Goal: Task Accomplishment & Management: Manage account settings

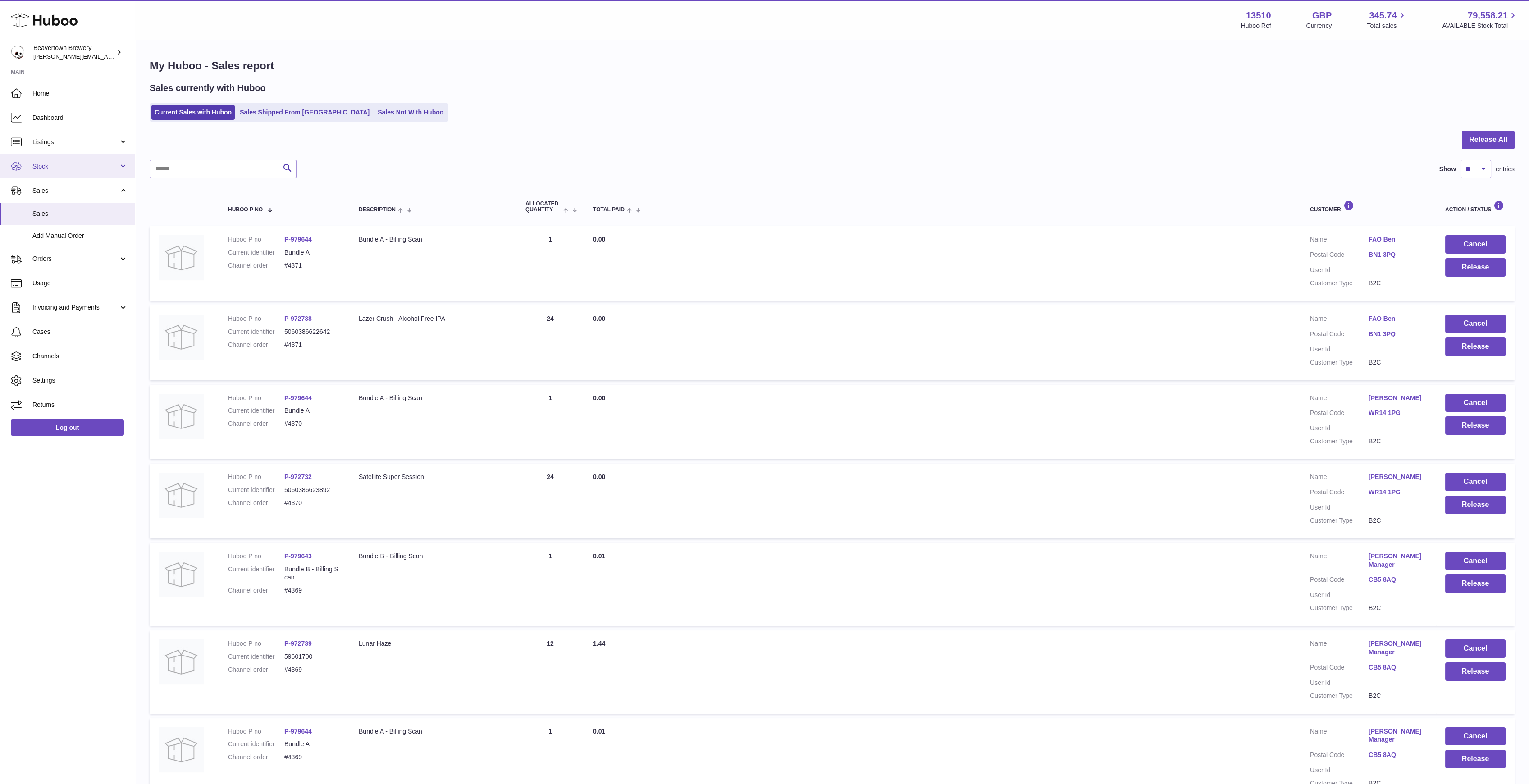
click at [54, 161] on link "Stock" at bounding box center [67, 166] width 134 height 24
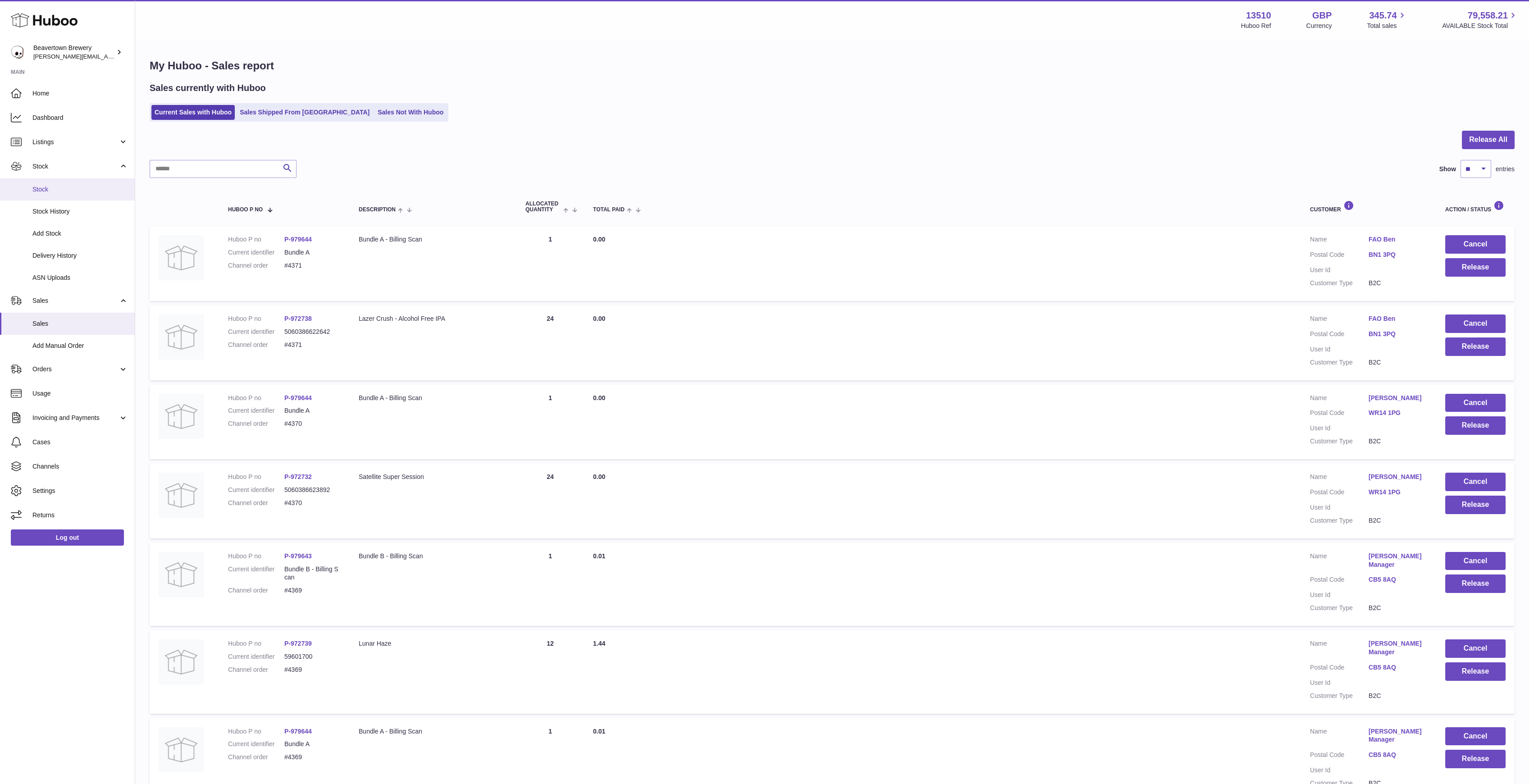
click at [53, 185] on span "Stock" at bounding box center [80, 190] width 95 height 8
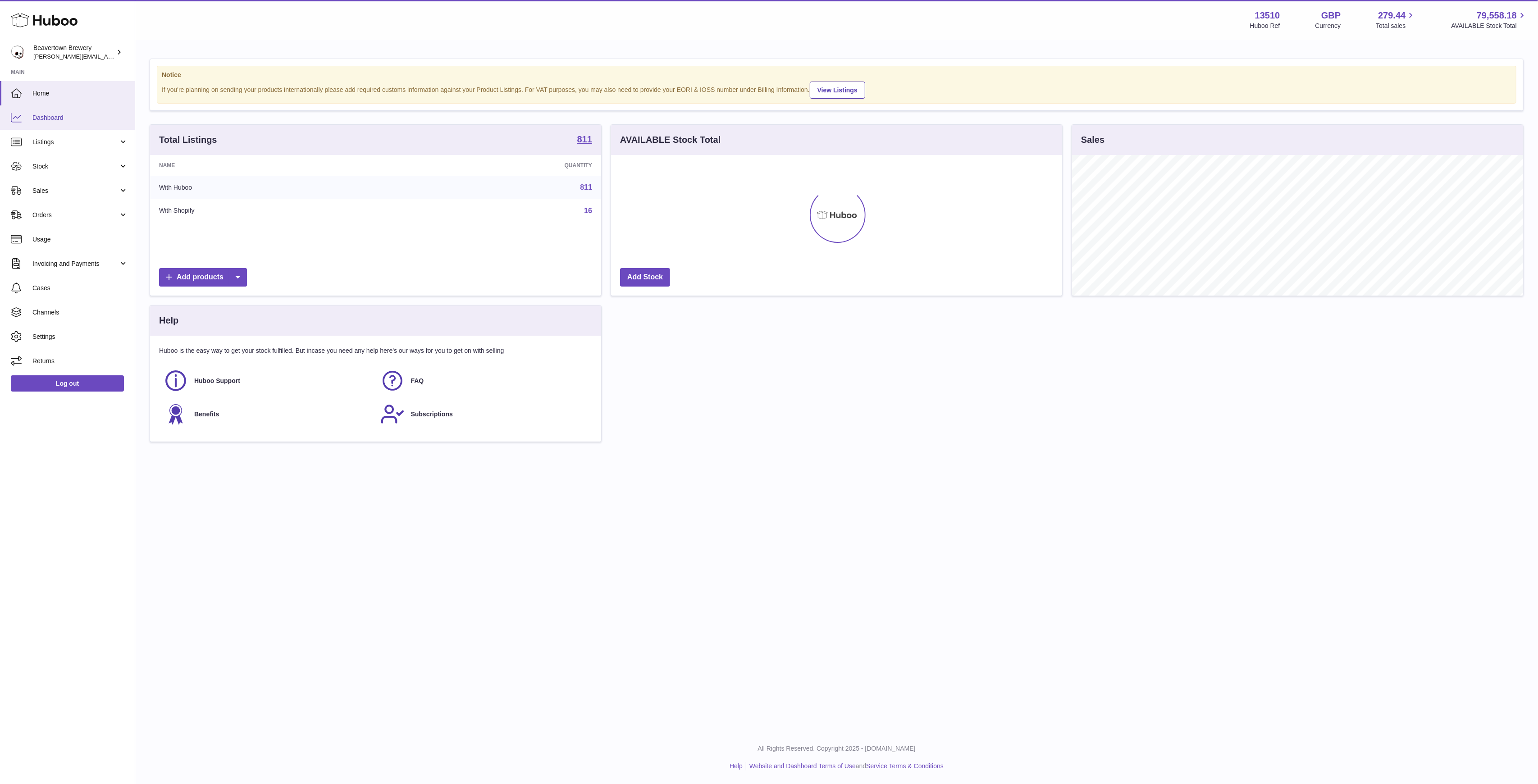
scroll to position [140, 451]
click at [55, 169] on span "Stock" at bounding box center [75, 166] width 86 height 8
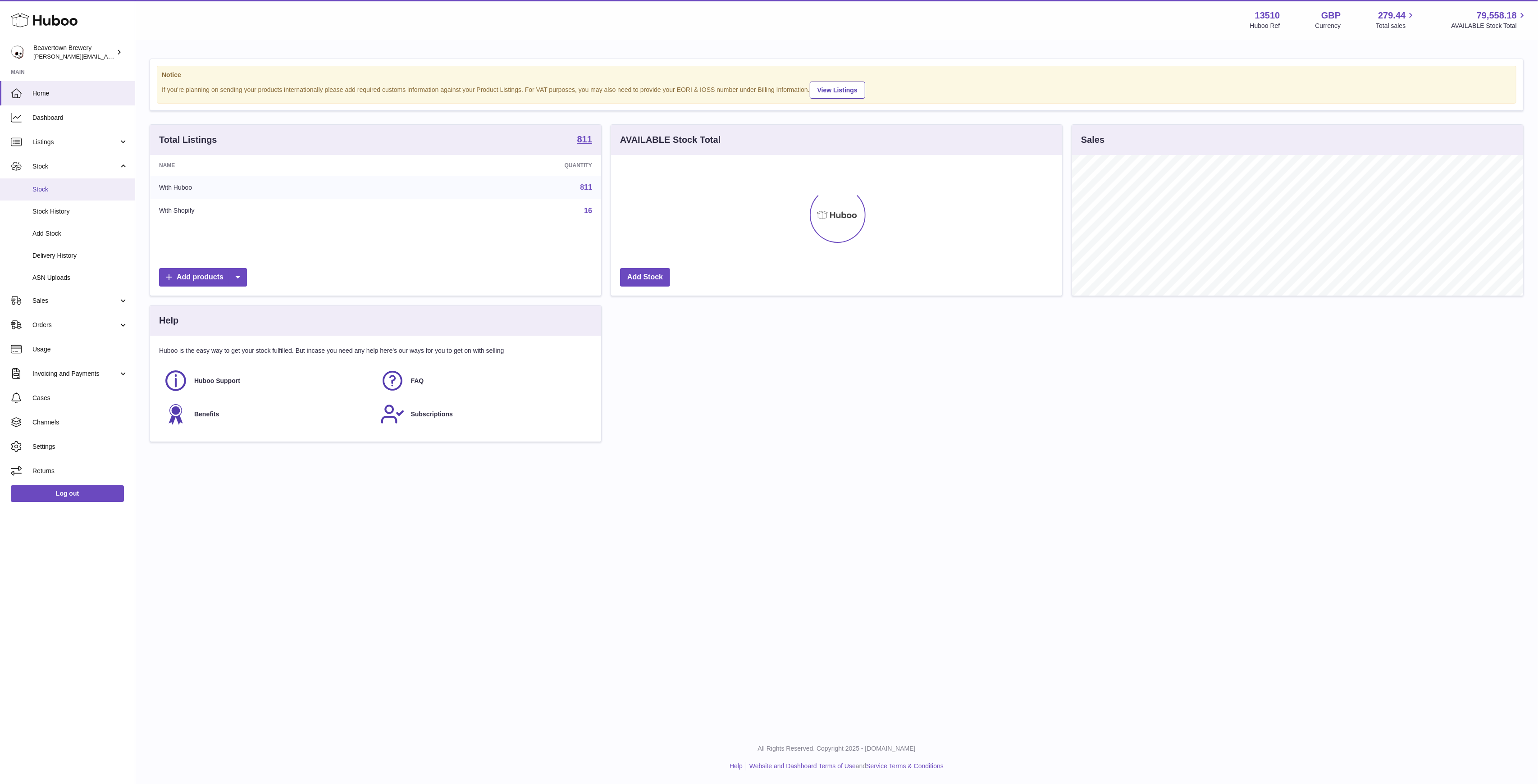
click at [59, 185] on span "Stock" at bounding box center [80, 190] width 95 height 8
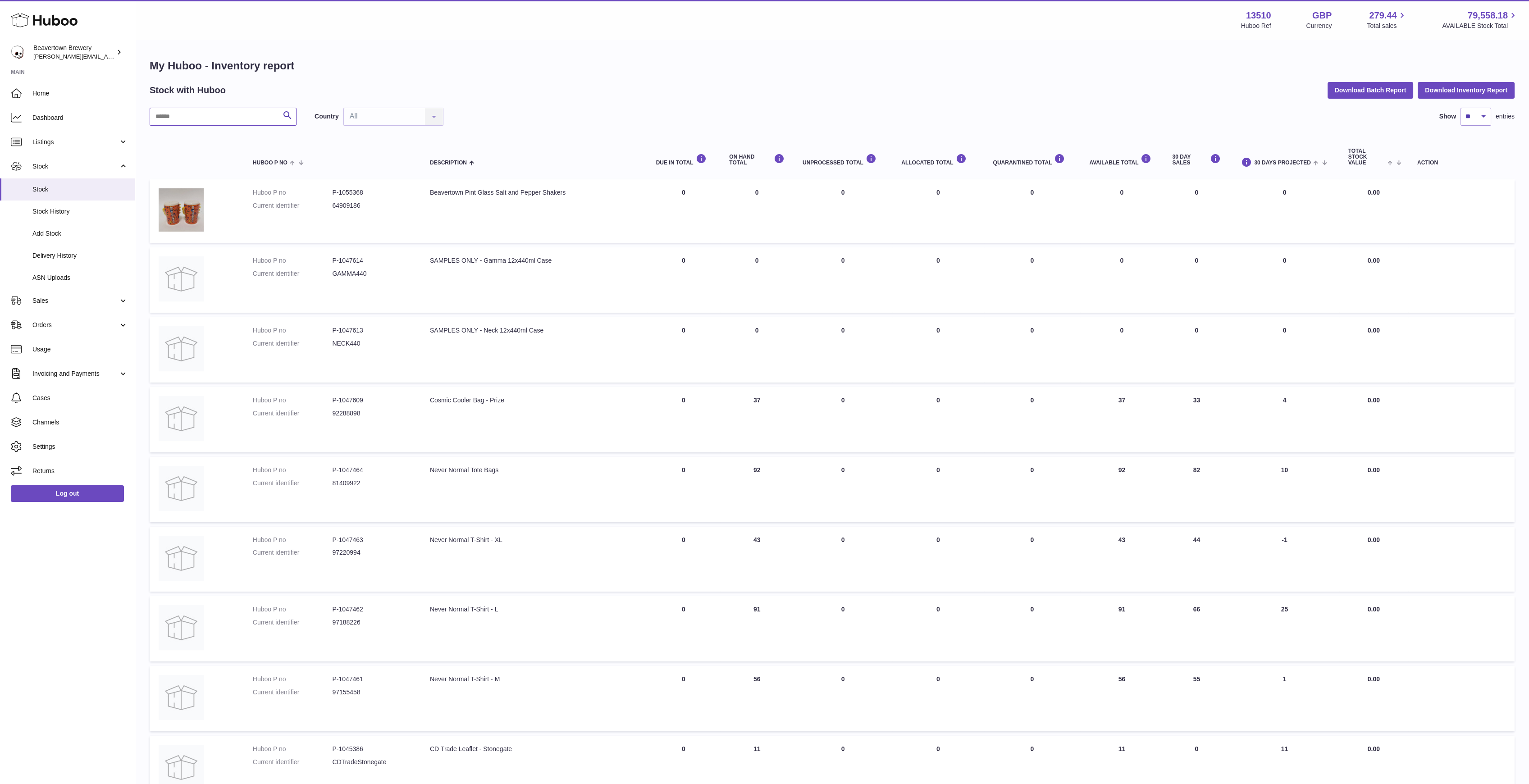
click at [222, 114] on input "text" at bounding box center [223, 117] width 147 height 18
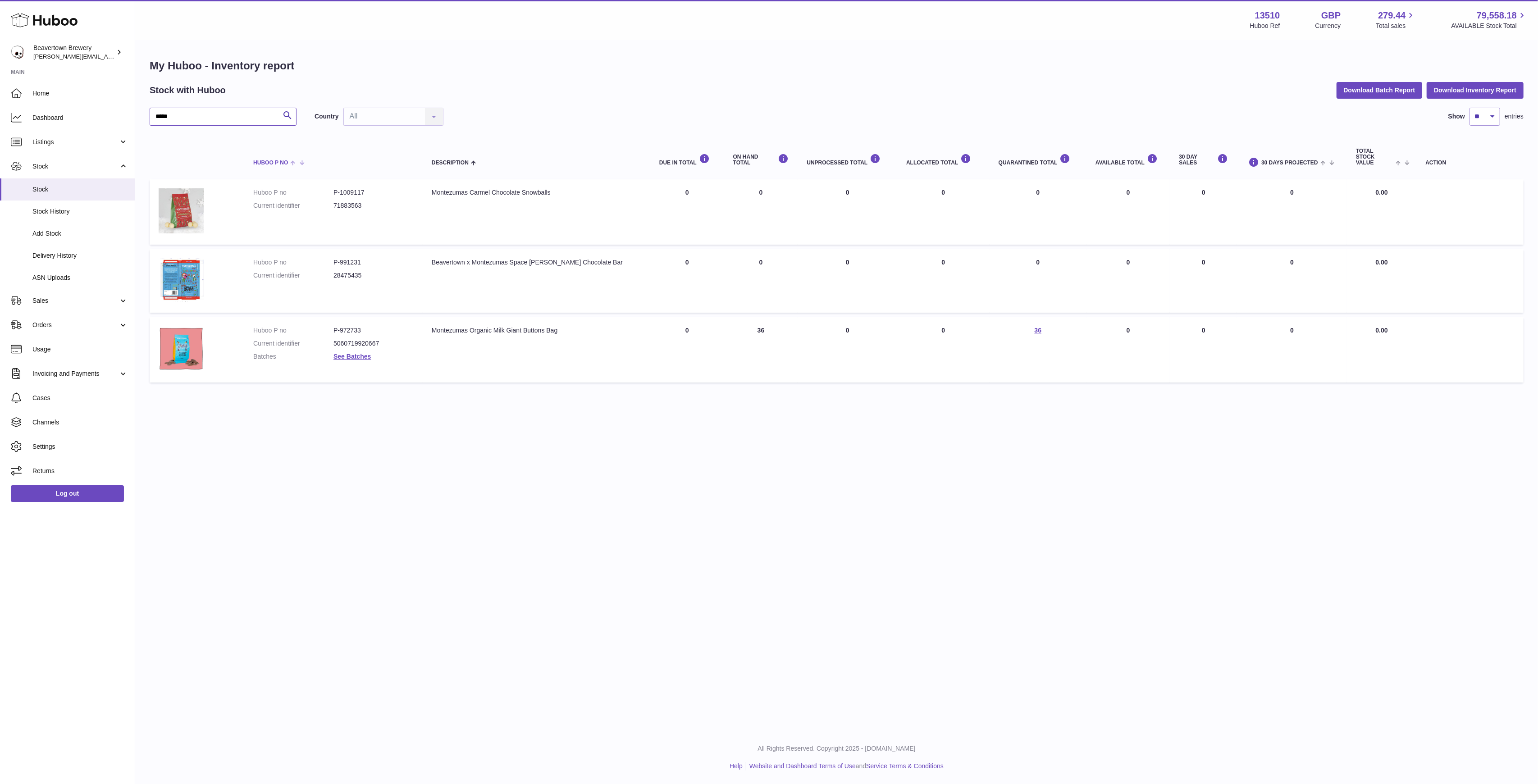
type input "*****"
click at [361, 326] on dd "P-972733" at bounding box center [373, 331] width 80 height 8
copy dd "972733"
click at [28, 274] on link "ASN Uploads" at bounding box center [67, 277] width 134 height 22
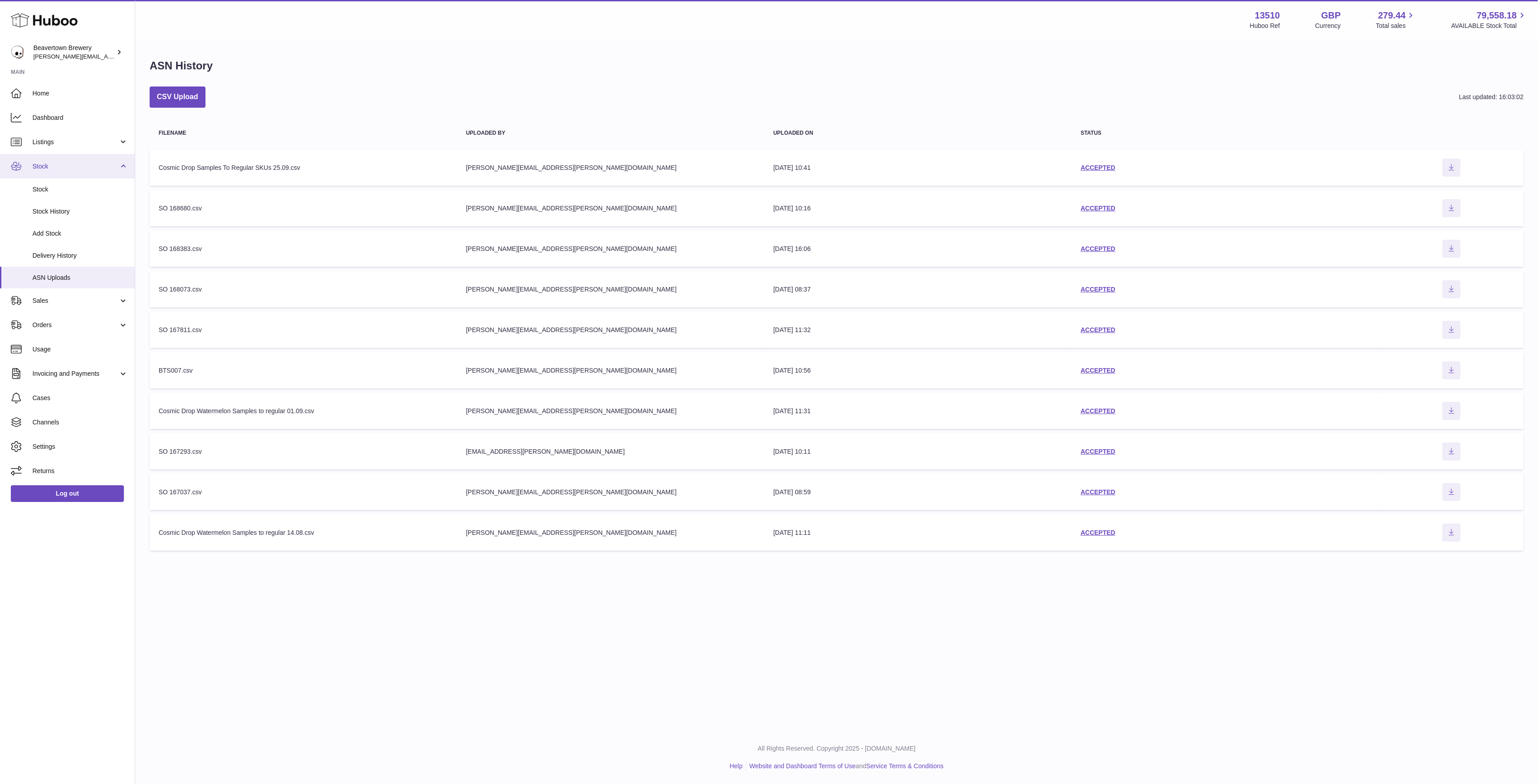
click at [49, 177] on link "Stock" at bounding box center [67, 166] width 134 height 24
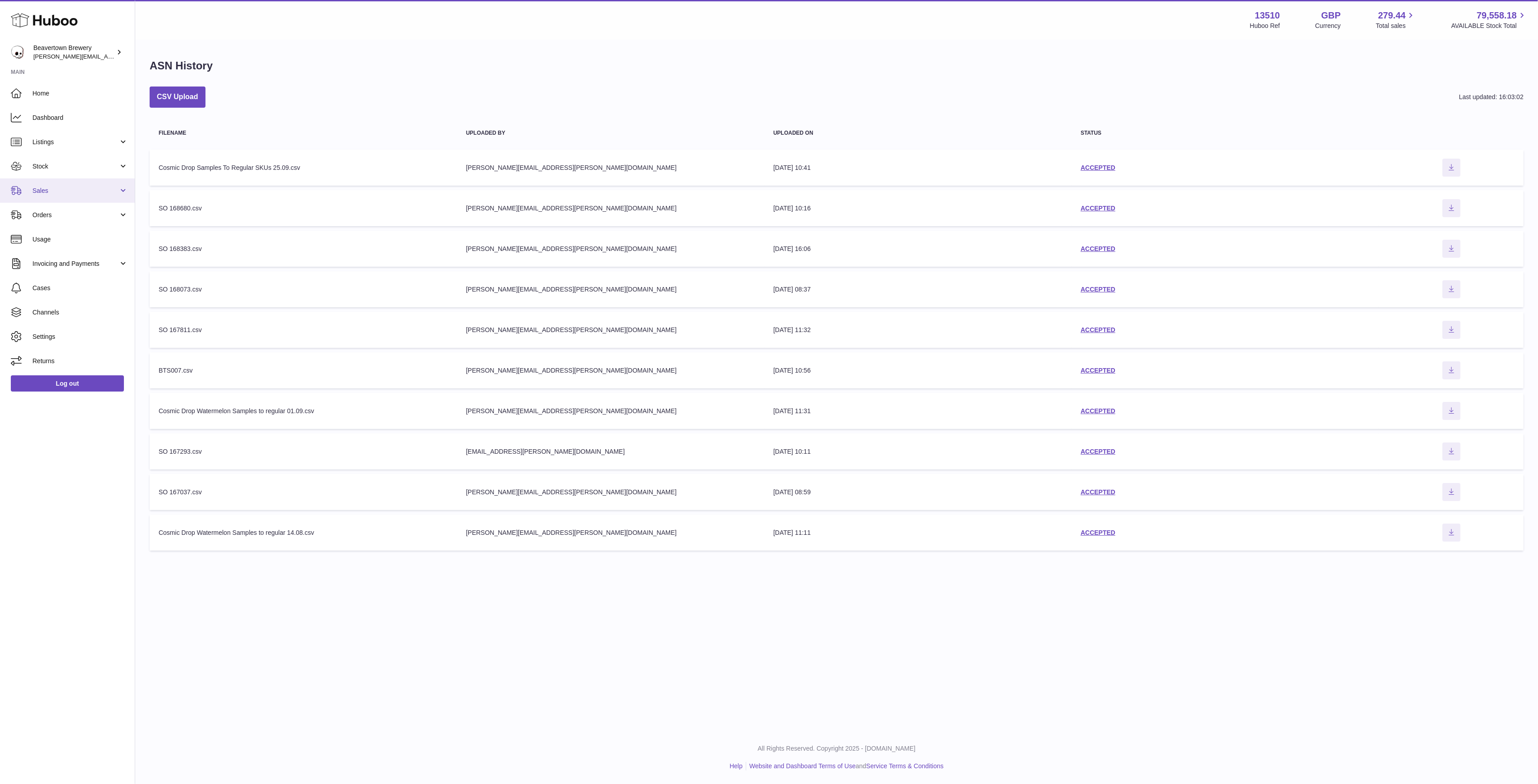
click at [56, 190] on span "Sales" at bounding box center [75, 190] width 86 height 8
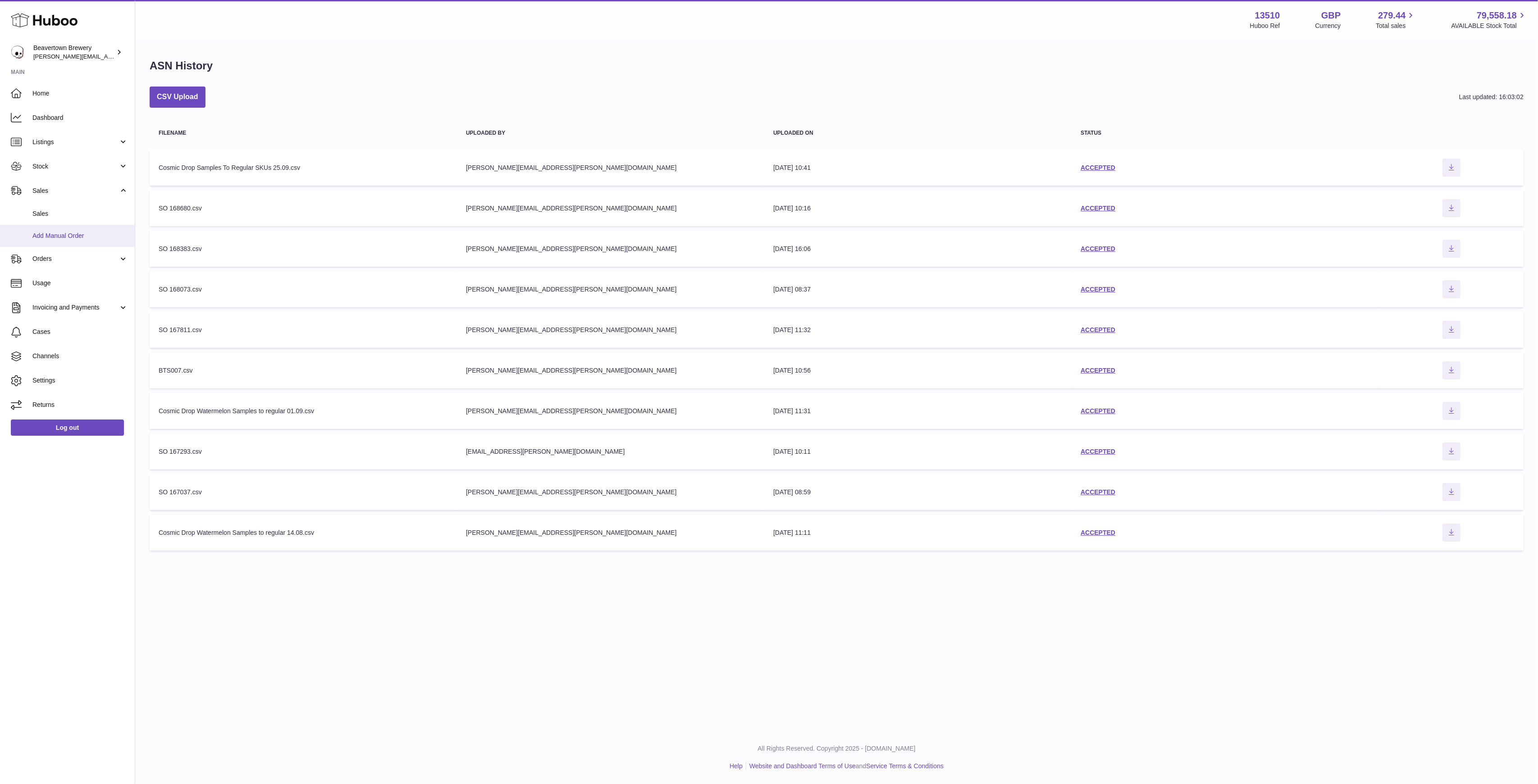
click at [51, 233] on span "Add Manual Order" at bounding box center [80, 235] width 95 height 8
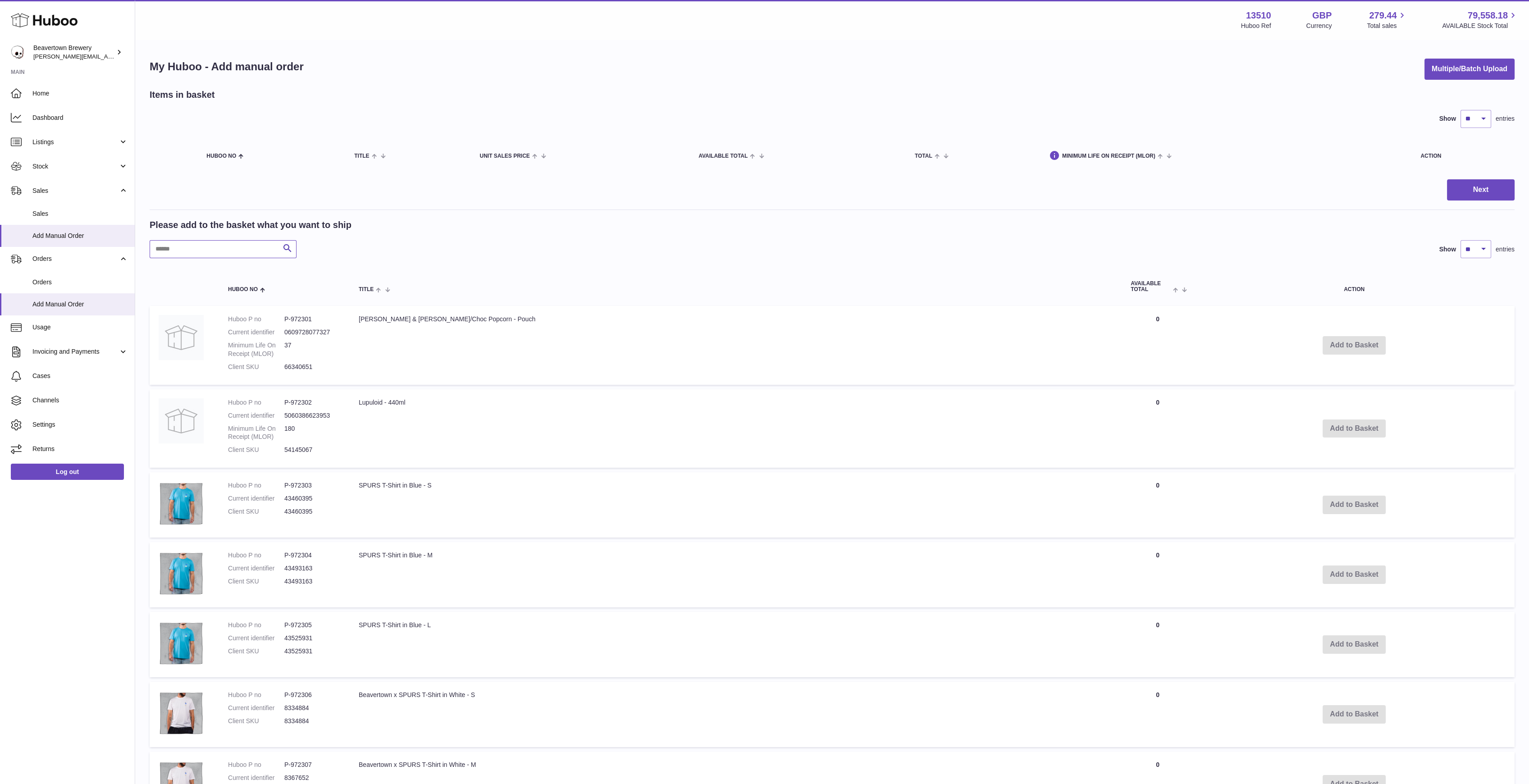
click at [212, 249] on input "text" at bounding box center [223, 250] width 147 height 18
paste input "******"
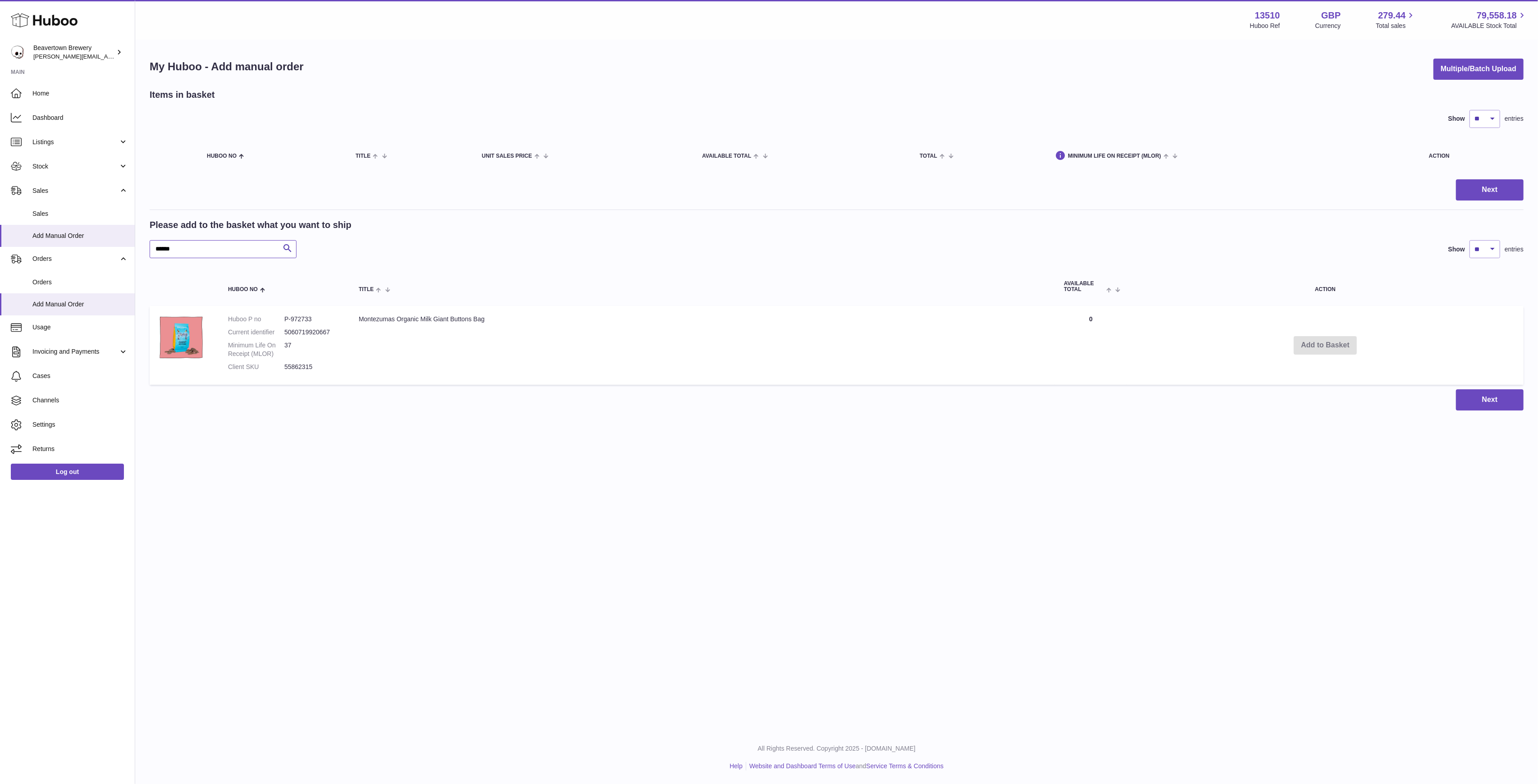
type input "******"
click at [1322, 348] on td "Add to Basket" at bounding box center [1324, 345] width 397 height 78
click at [980, 331] on td "Montezumas Organic Milk Giant Buttons Bag" at bounding box center [702, 345] width 705 height 78
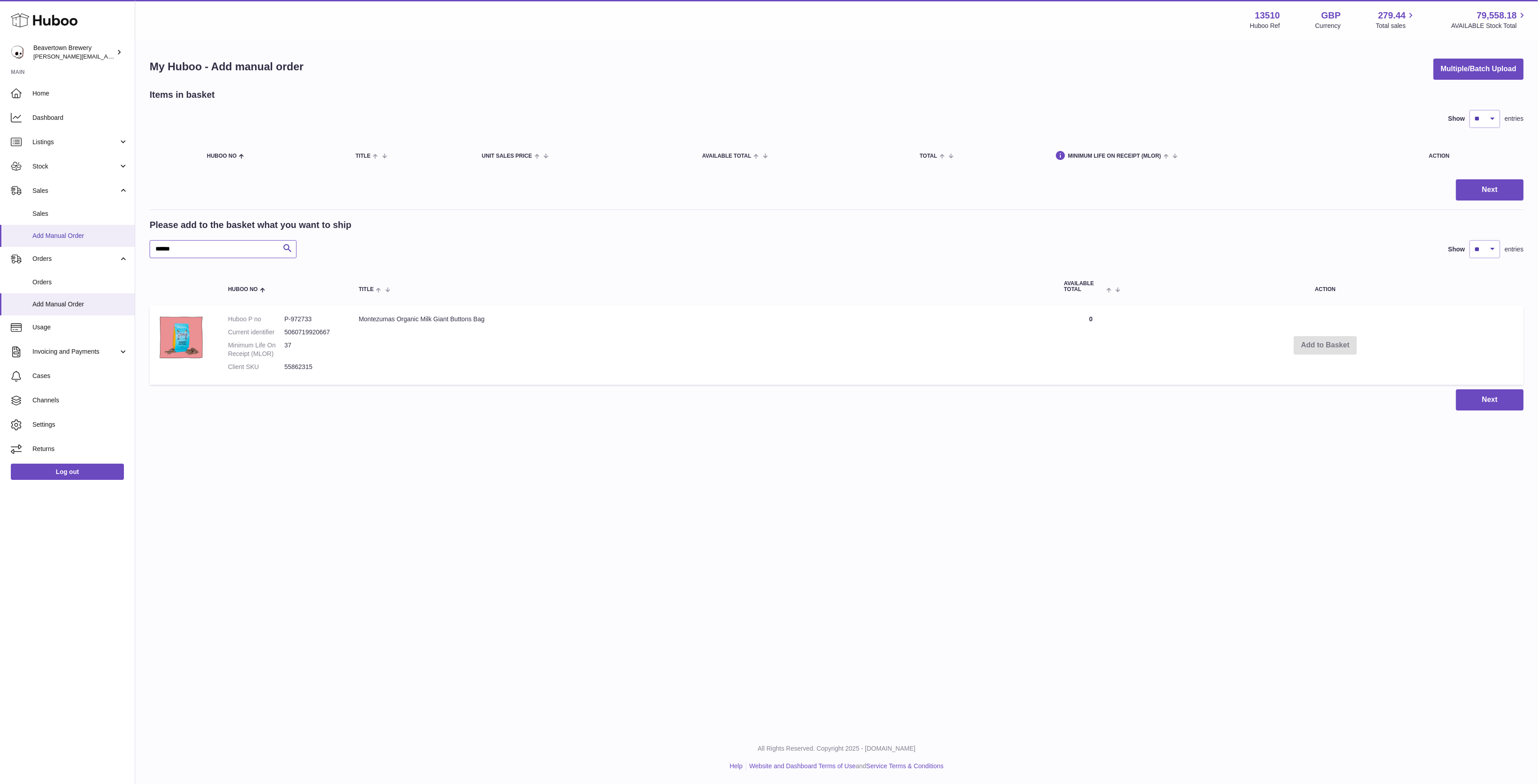
drag, startPoint x: 203, startPoint y: 249, endPoint x: 130, endPoint y: 225, distance: 76.8
click at [202, 249] on input "******" at bounding box center [223, 250] width 147 height 18
click at [94, 212] on span "Sales" at bounding box center [80, 214] width 95 height 8
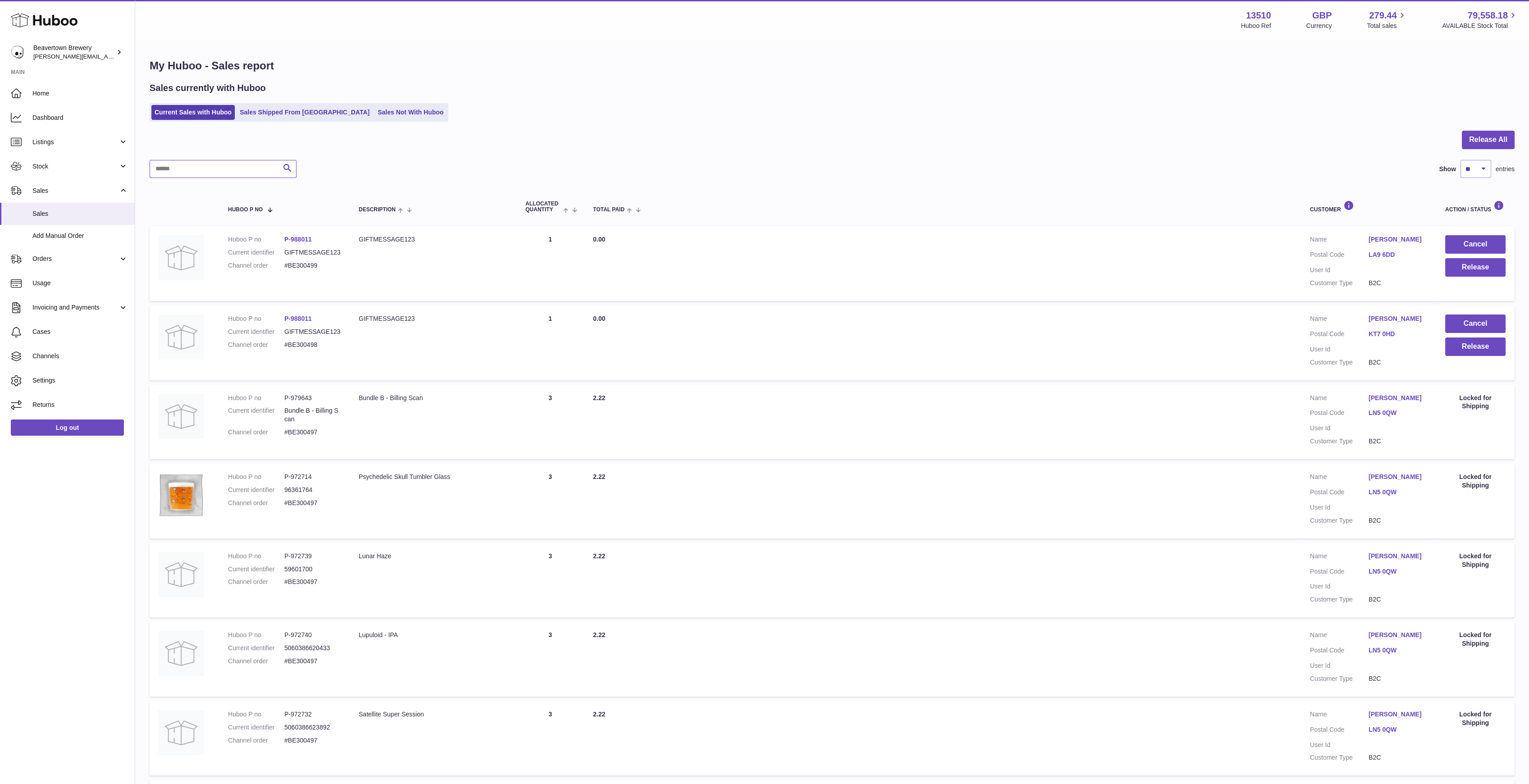
click at [185, 173] on input "text" at bounding box center [223, 169] width 147 height 18
click at [63, 159] on link "Stock" at bounding box center [67, 166] width 134 height 24
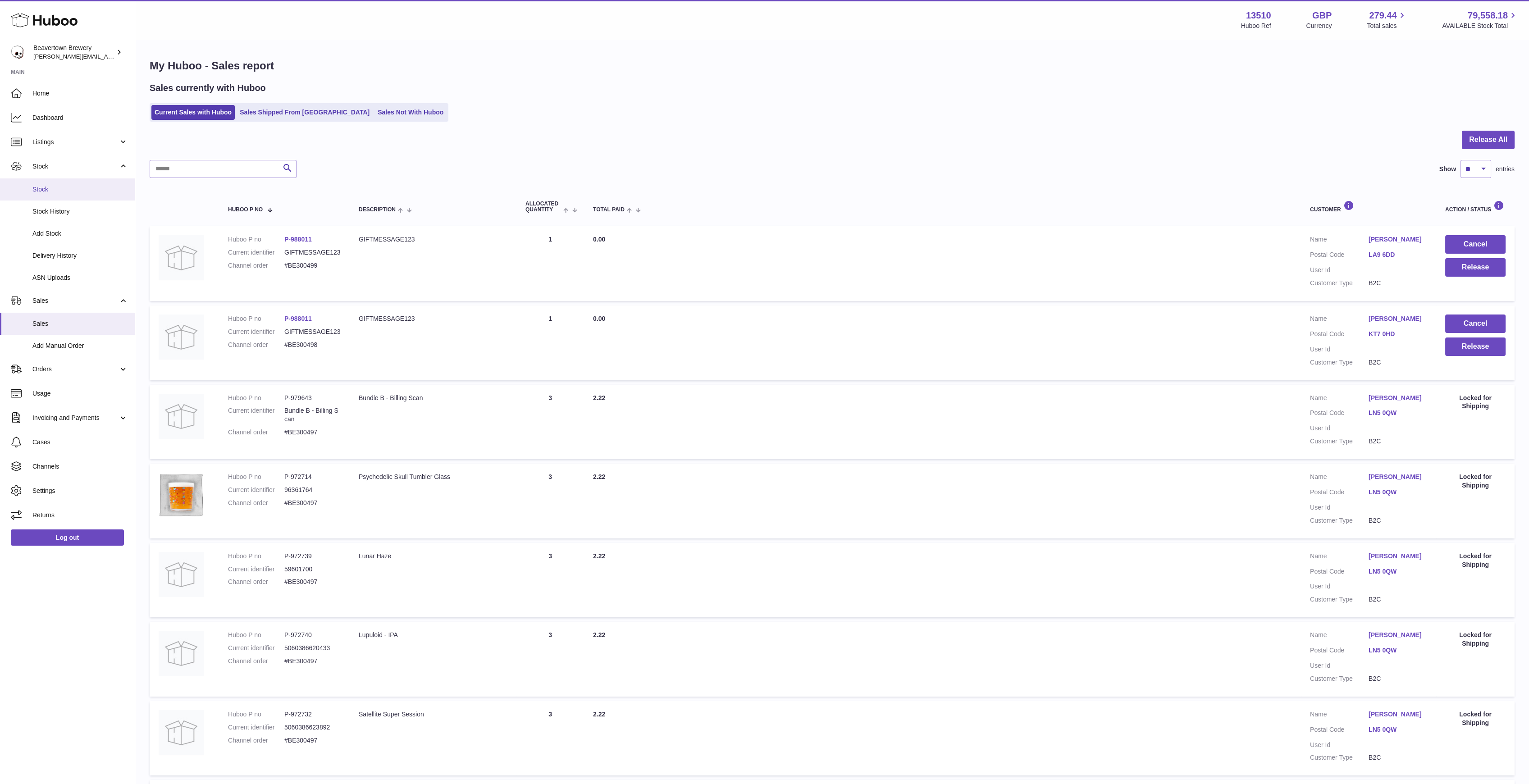
click at [62, 185] on span "Stock" at bounding box center [80, 190] width 95 height 8
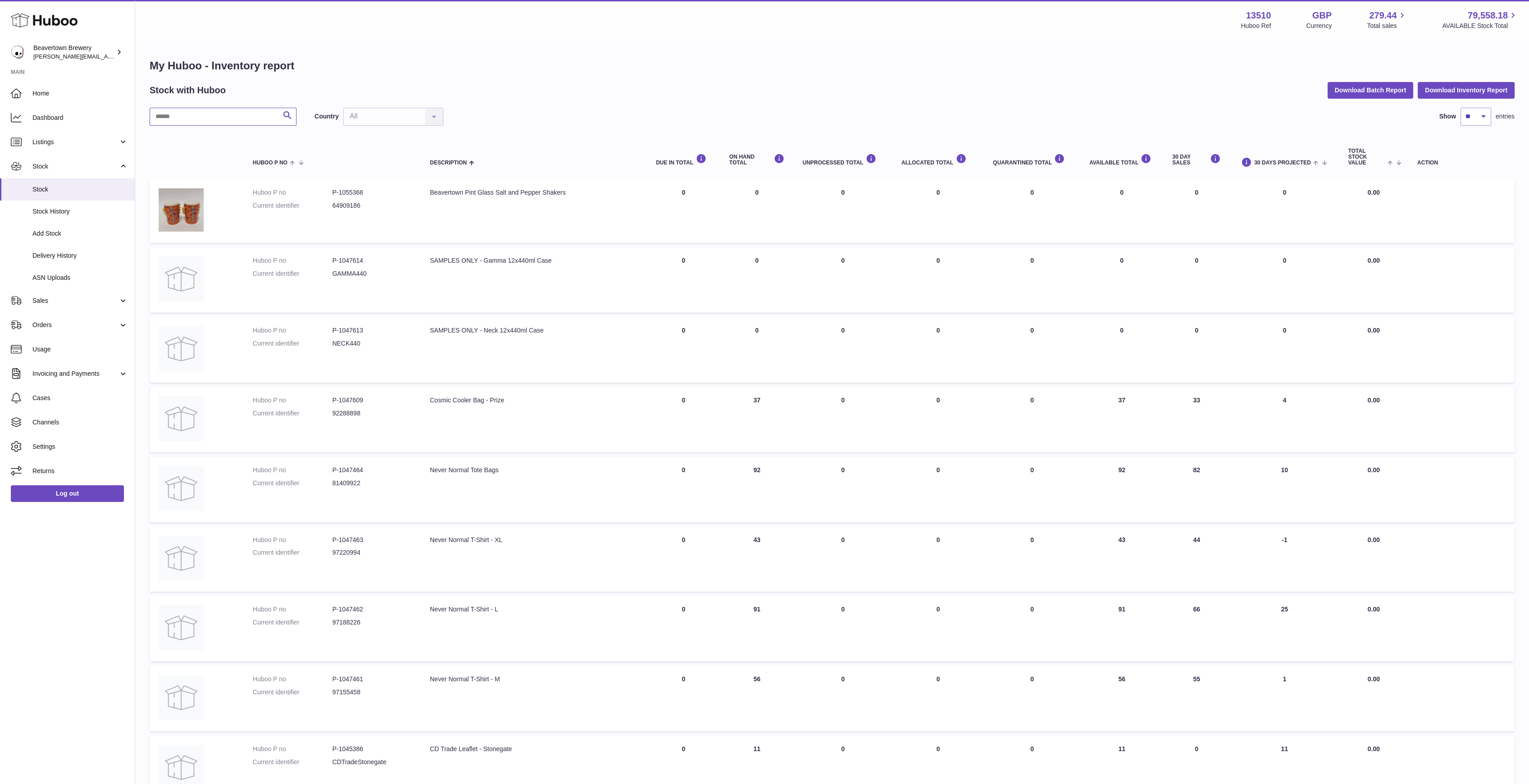
click at [185, 109] on input "text" at bounding box center [223, 117] width 147 height 18
paste input "******"
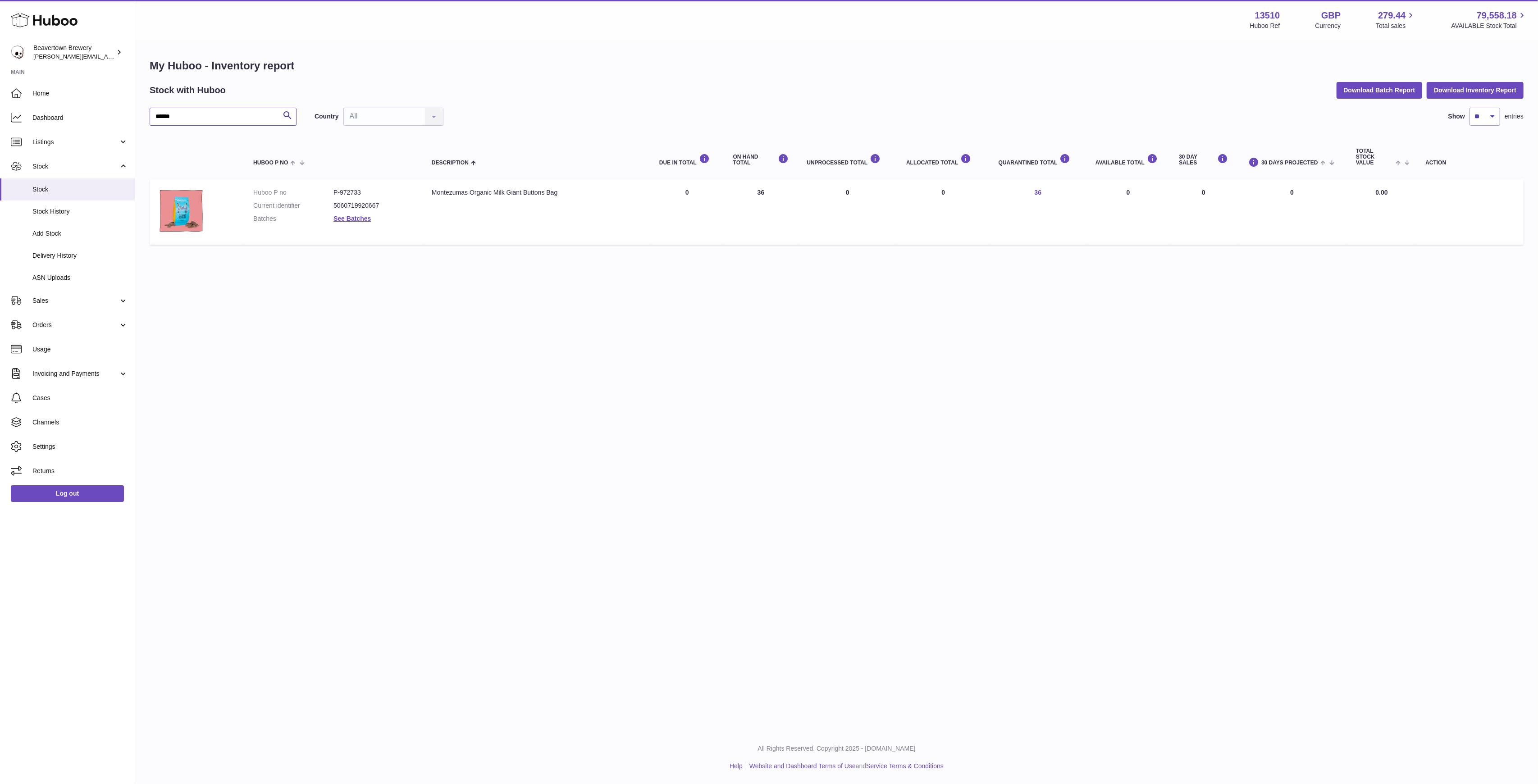
type input "******"
click at [1041, 189] on link "36" at bounding box center [1038, 192] width 8 height 8
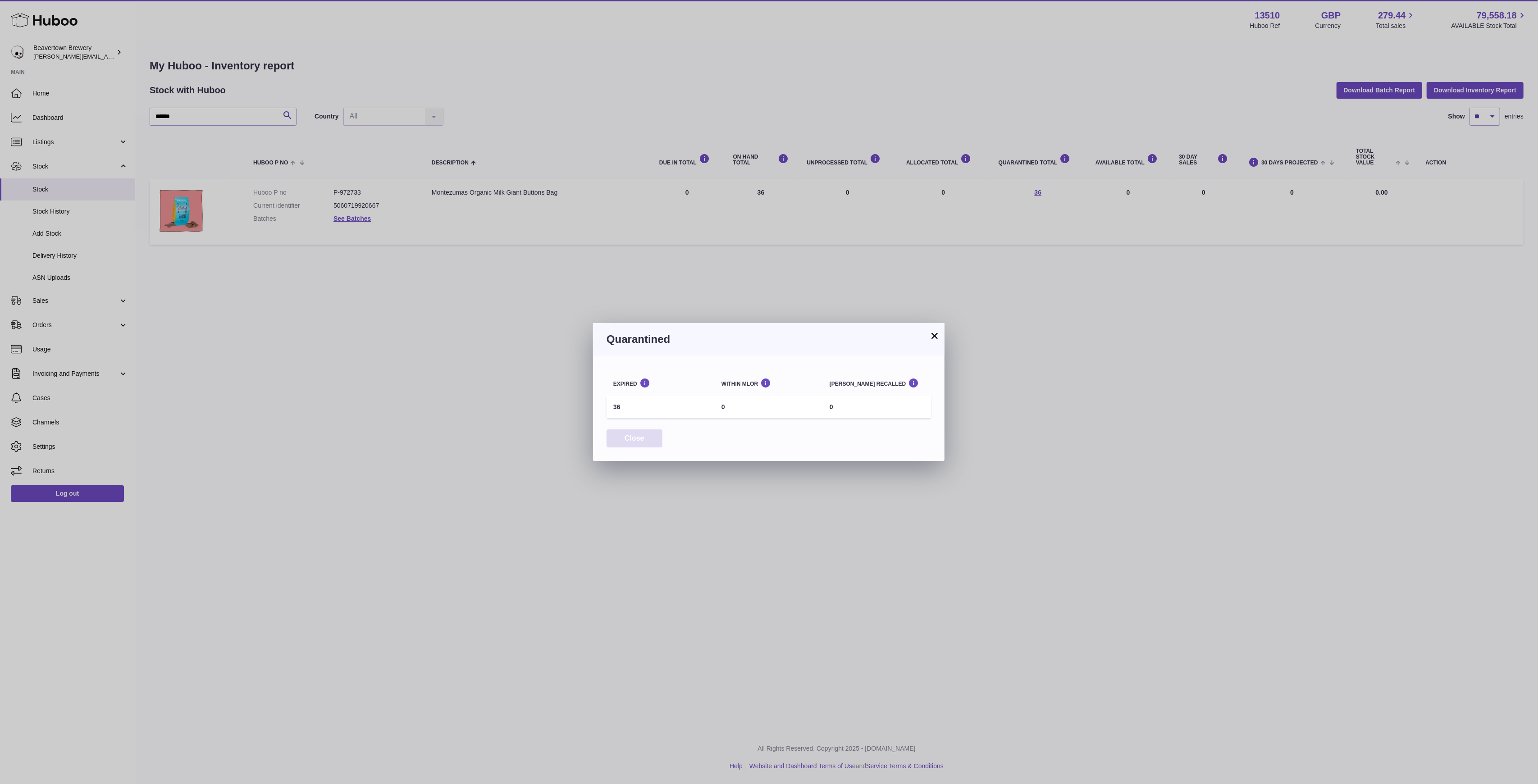
click at [647, 434] on button "Close" at bounding box center [634, 438] width 56 height 18
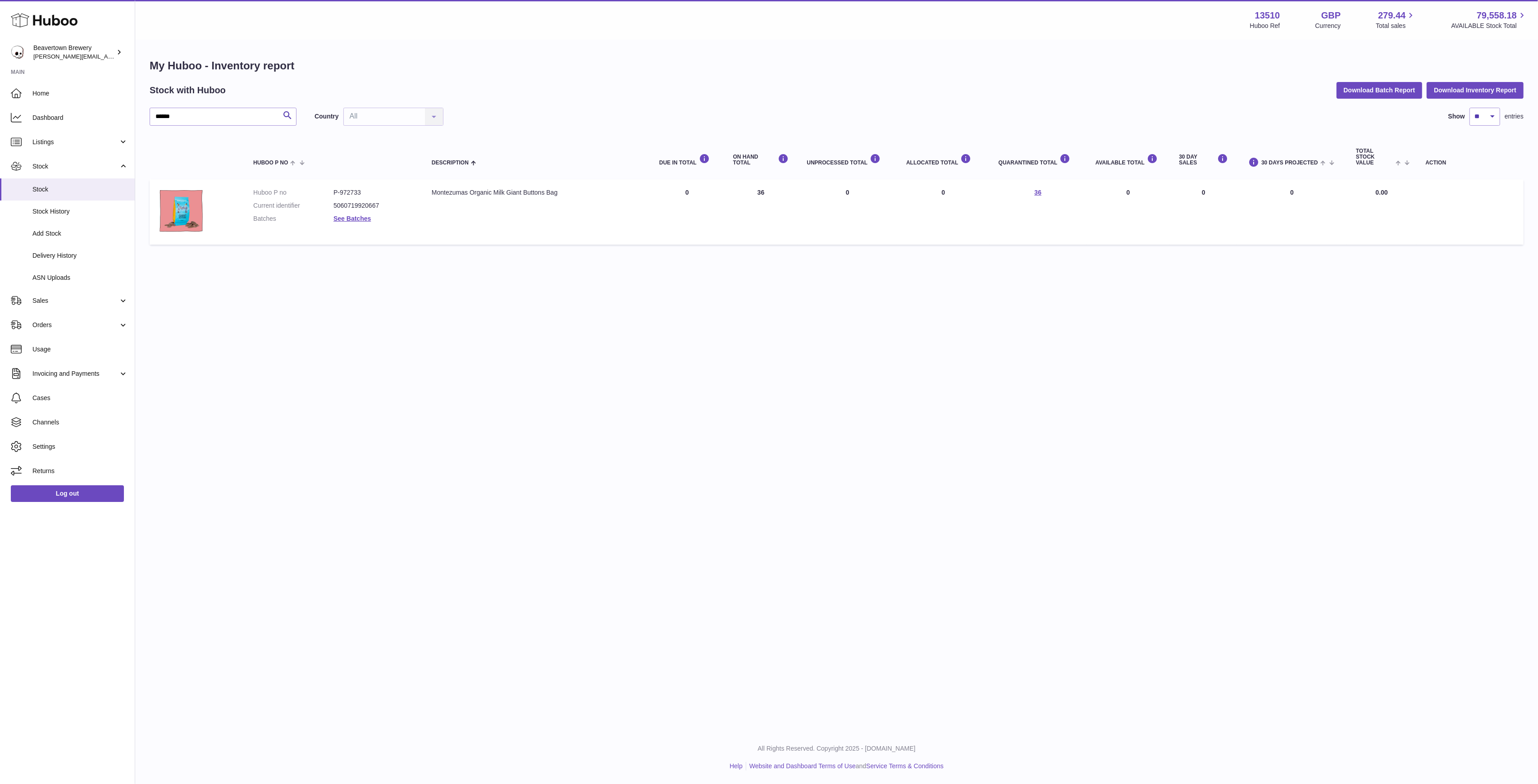
click at [358, 189] on dd "P-972733" at bounding box center [373, 193] width 80 height 8
copy dd "972733"
click at [452, 189] on div "Montezumas Organic Milk Giant Buttons Bag" at bounding box center [536, 193] width 210 height 8
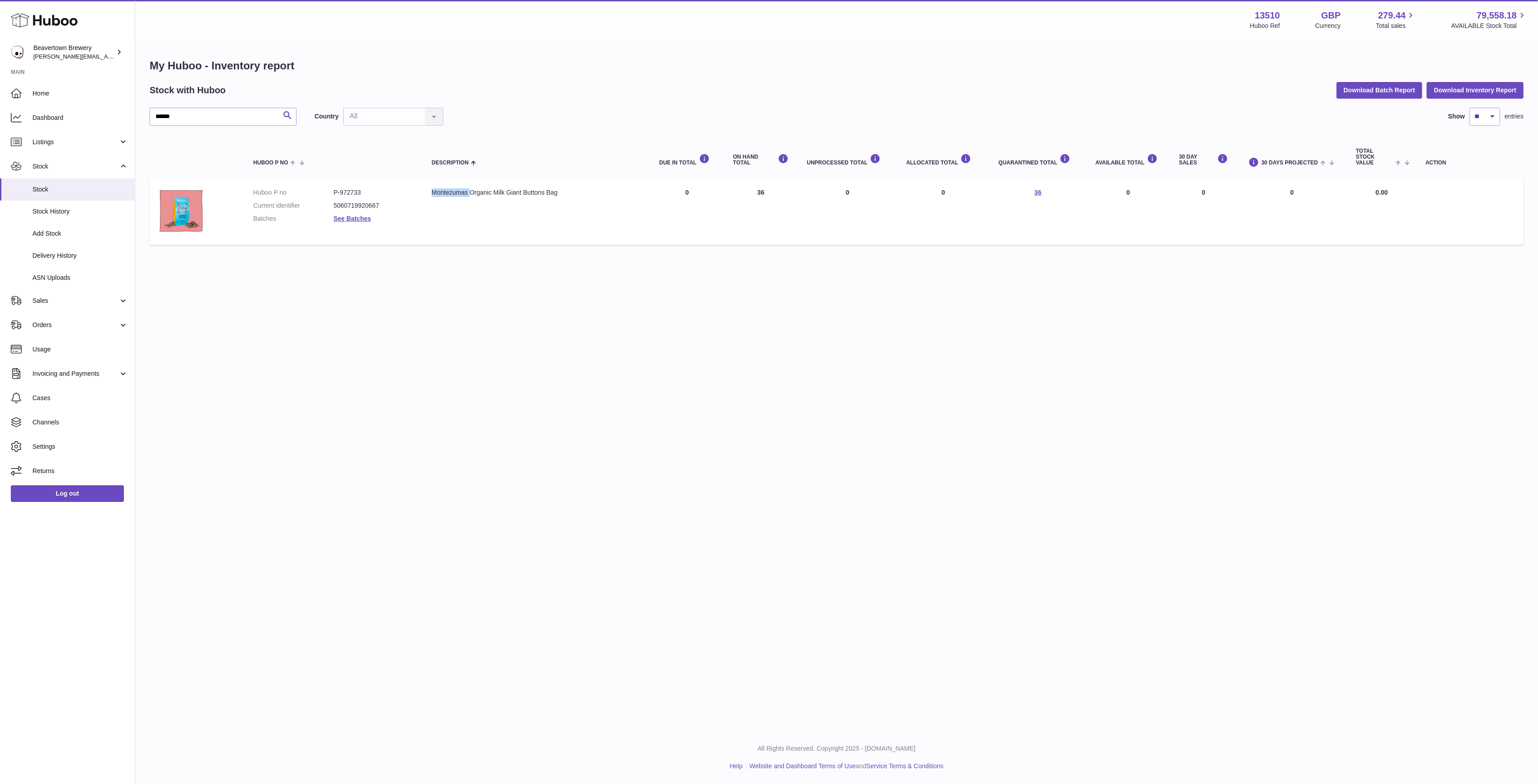
copy div "Montezumas"
click at [352, 189] on dd "P-972733" at bounding box center [373, 193] width 80 height 8
copy dd "972733"
click at [773, 188] on td "ON HAND Total 36" at bounding box center [761, 212] width 73 height 65
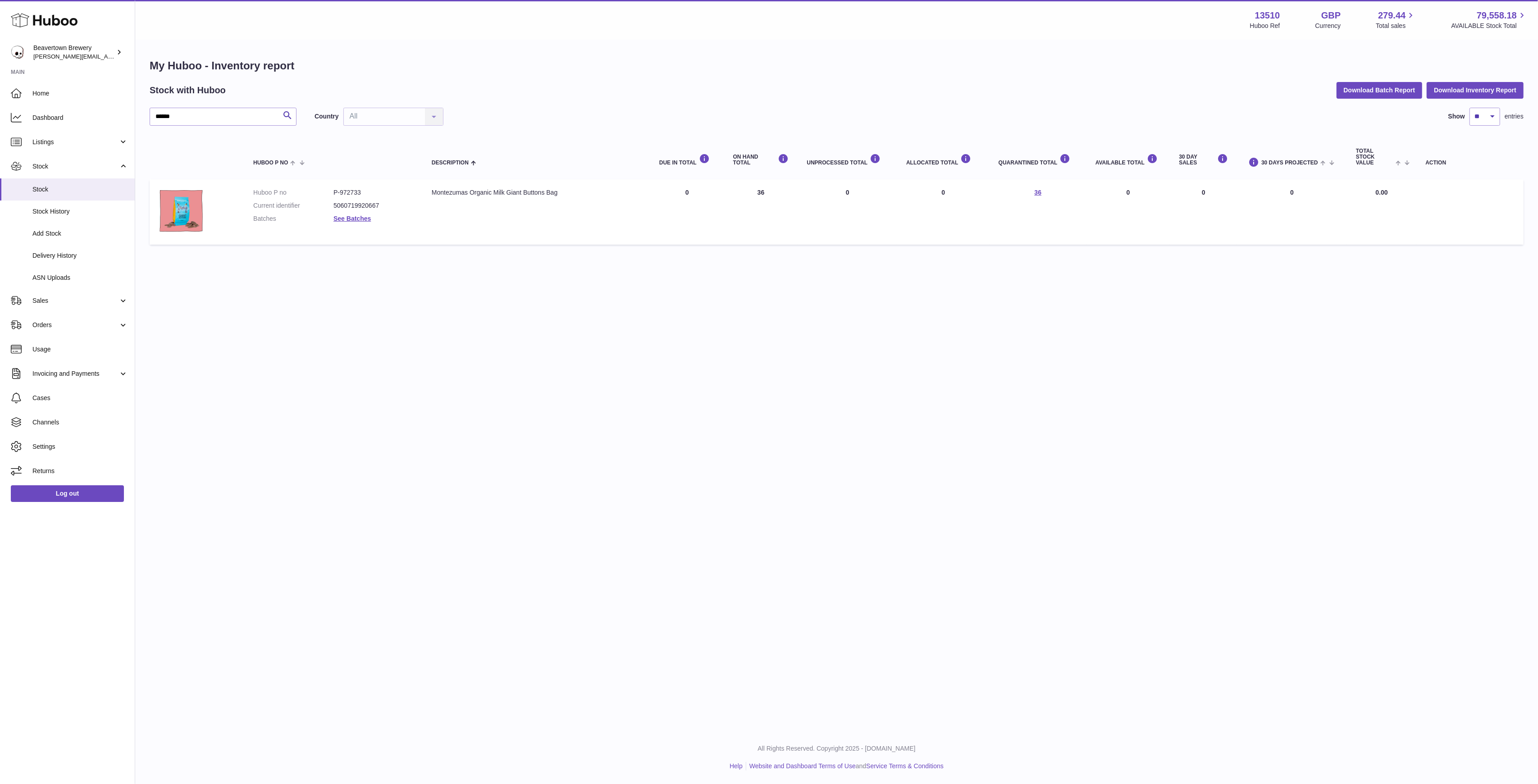
click at [773, 187] on td "ON HAND Total 36" at bounding box center [761, 212] width 73 height 65
drag, startPoint x: 776, startPoint y: 187, endPoint x: 766, endPoint y: 186, distance: 10.0
click at [766, 186] on td "ON HAND Total 36" at bounding box center [761, 212] width 73 height 65
copy td "36"
click at [55, 297] on span "Sales" at bounding box center [75, 301] width 86 height 8
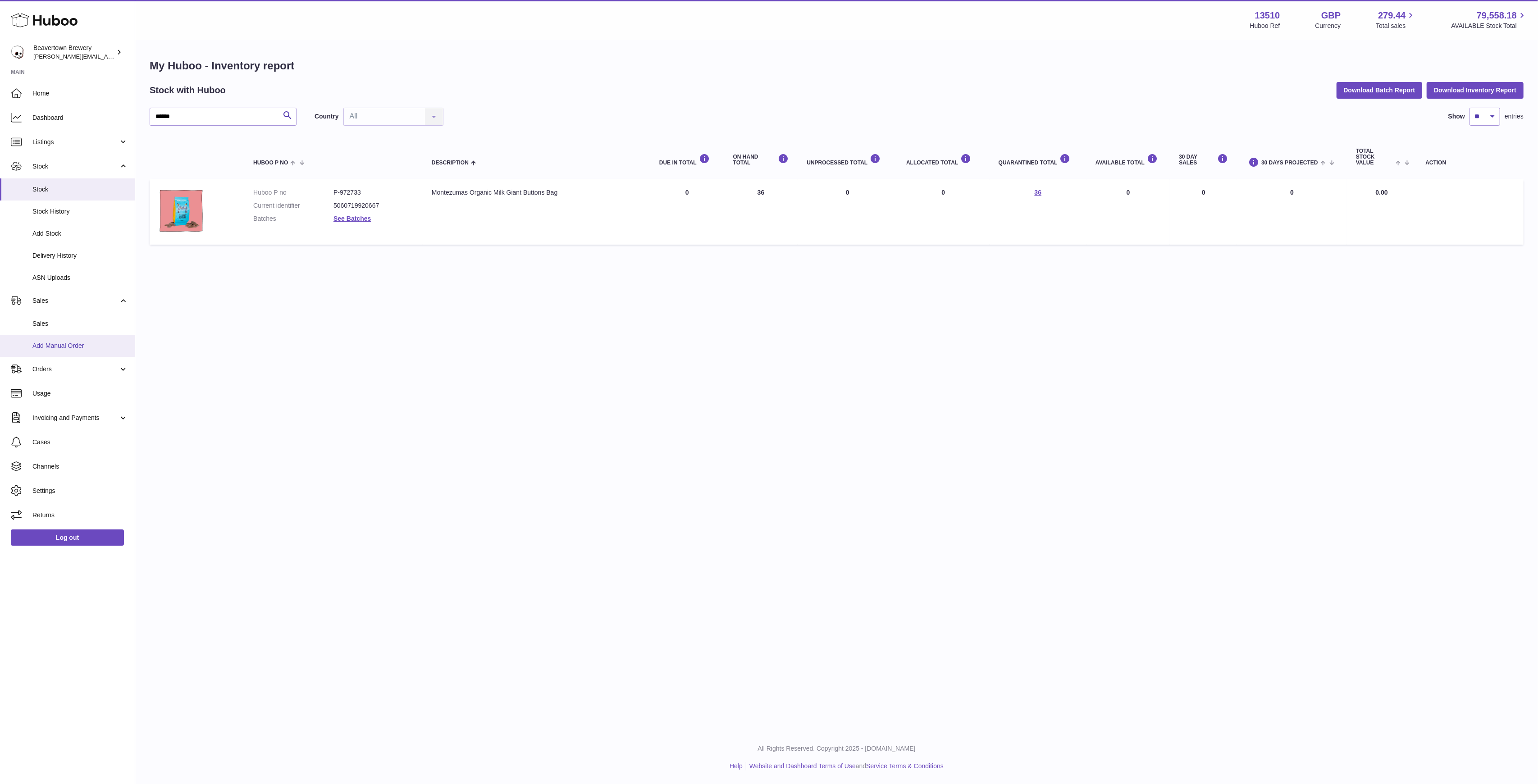
click at [62, 346] on span "Add Manual Order" at bounding box center [80, 346] width 95 height 8
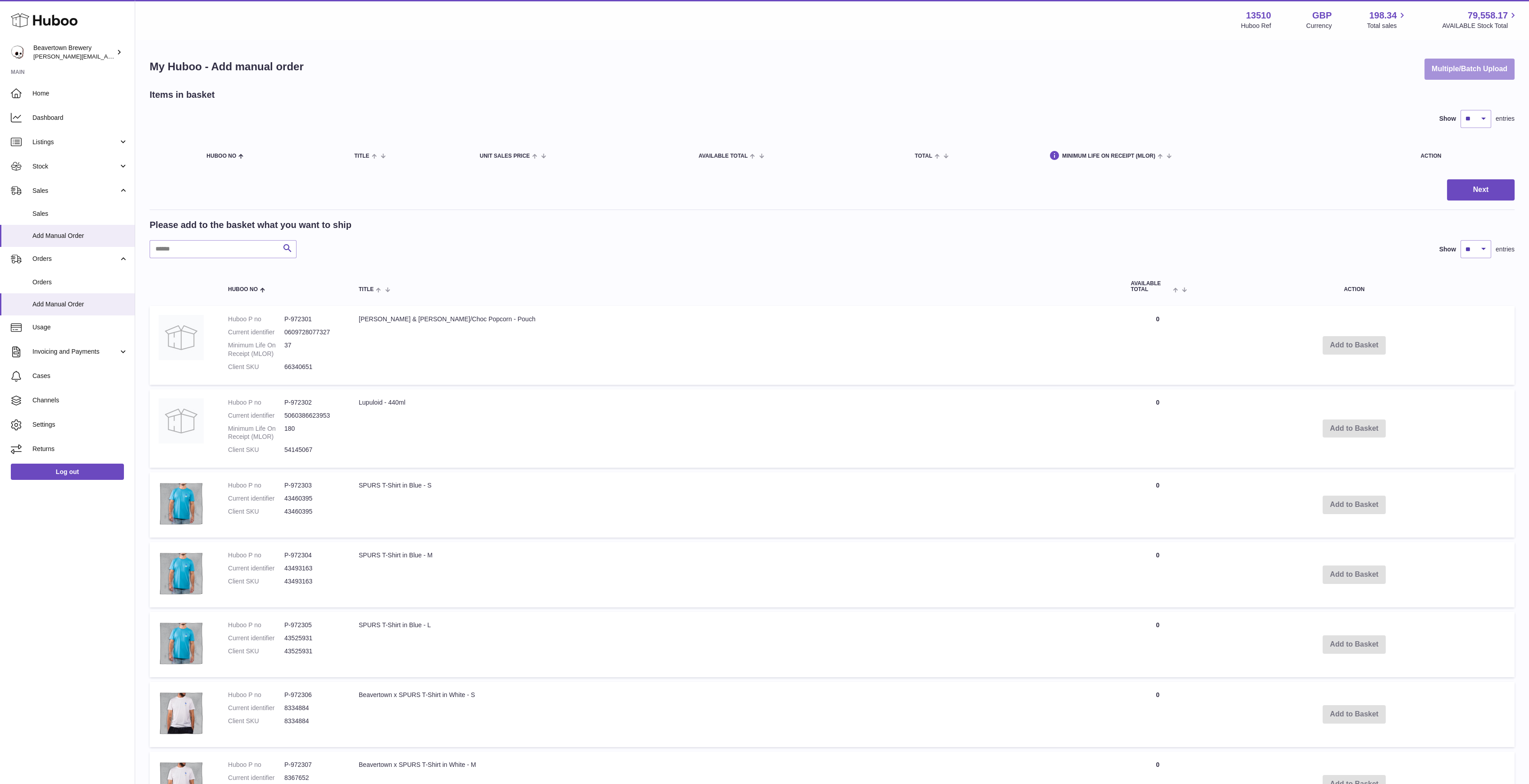
click at [1442, 74] on button "Multiple/Batch Upload" at bounding box center [1470, 68] width 90 height 21
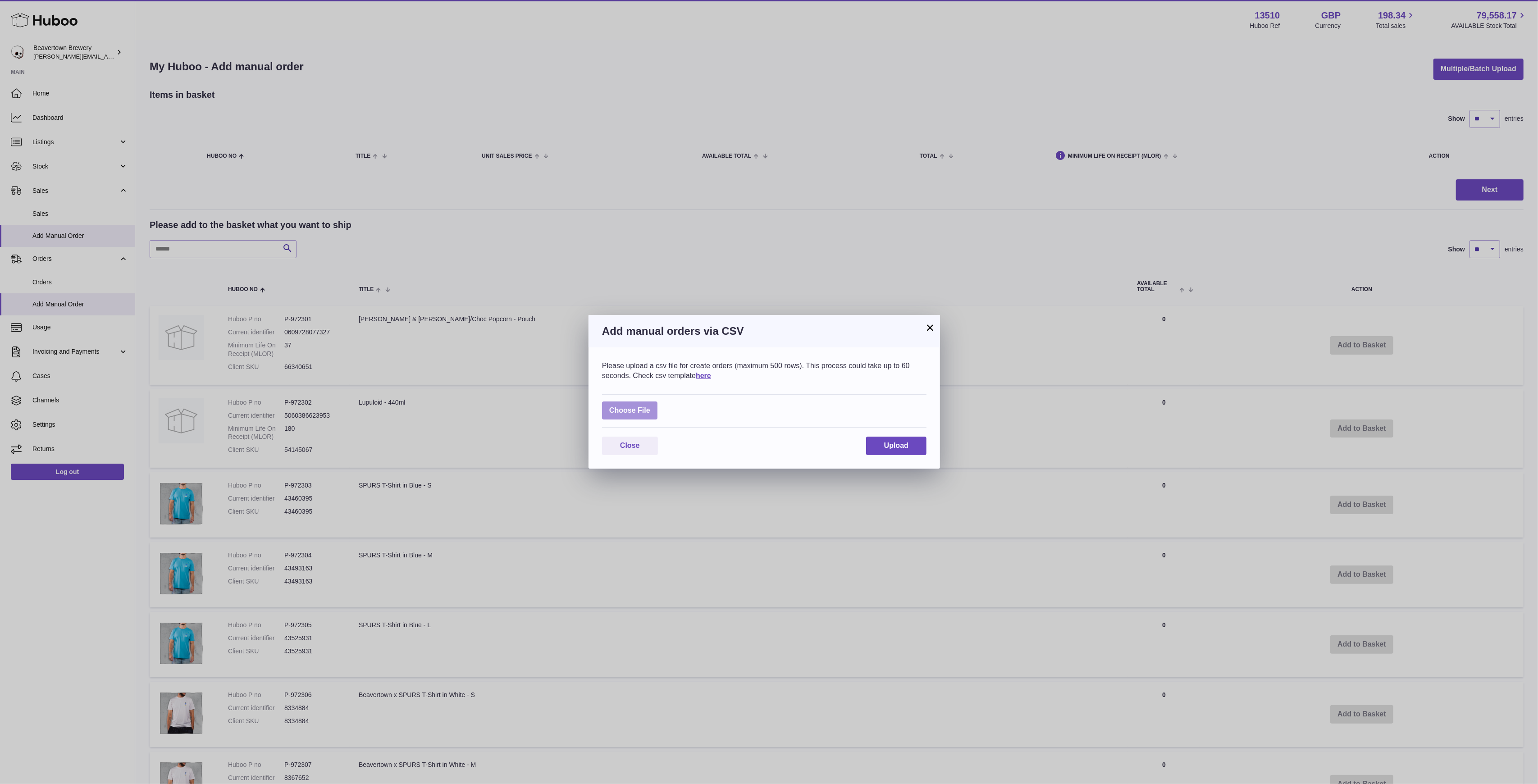
click at [657, 405] on div "Choose File" at bounding box center [764, 411] width 324 height 33
click at [653, 404] on label at bounding box center [630, 411] width 55 height 18
click at [650, 406] on input "file" at bounding box center [650, 406] width 1 height 1
type input "**********"
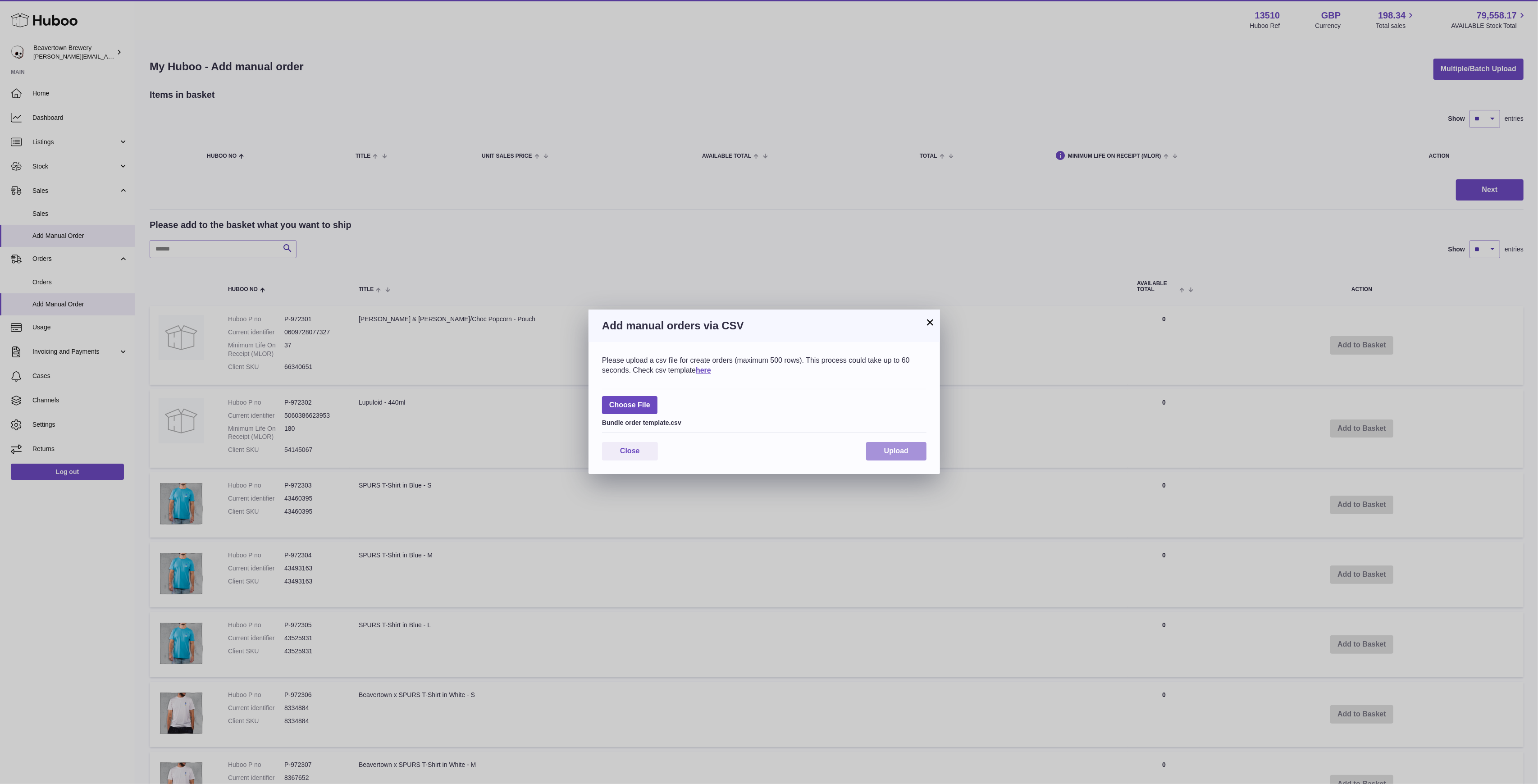
click at [919, 457] on button "Upload" at bounding box center [896, 451] width 60 height 18
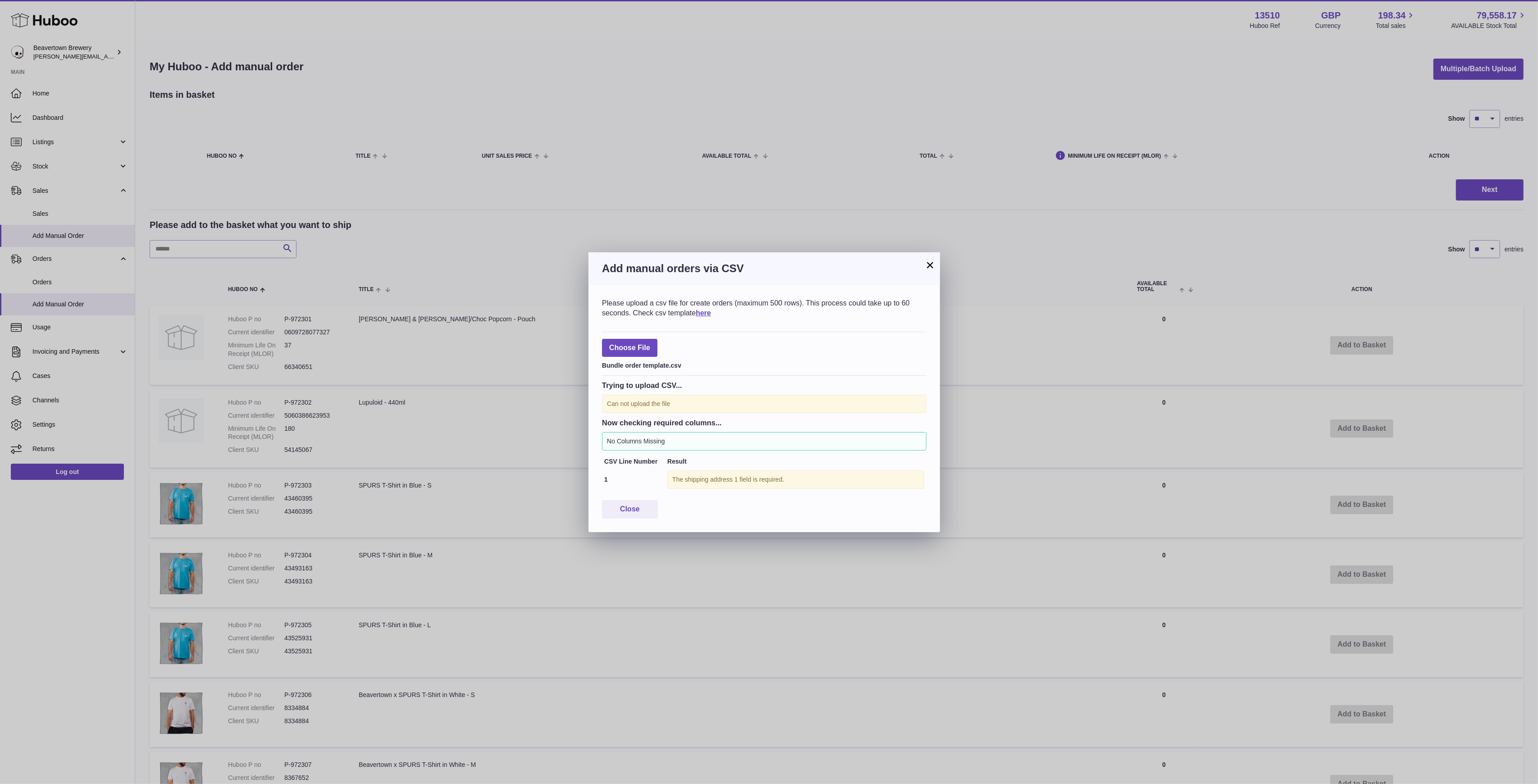
click at [928, 265] on button "×" at bounding box center [929, 265] width 11 height 11
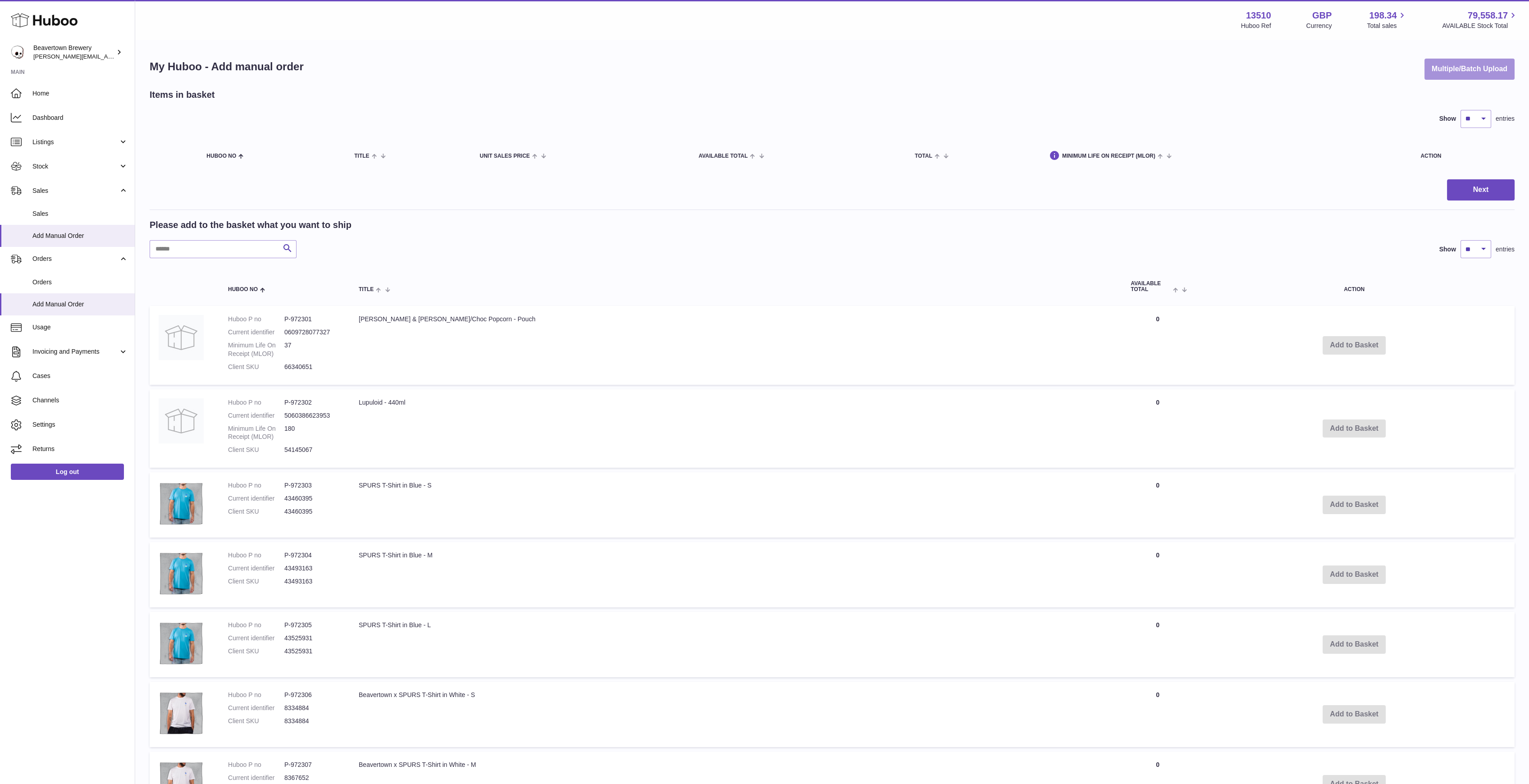
click at [1427, 71] on button "Multiple/Batch Upload" at bounding box center [1470, 68] width 90 height 21
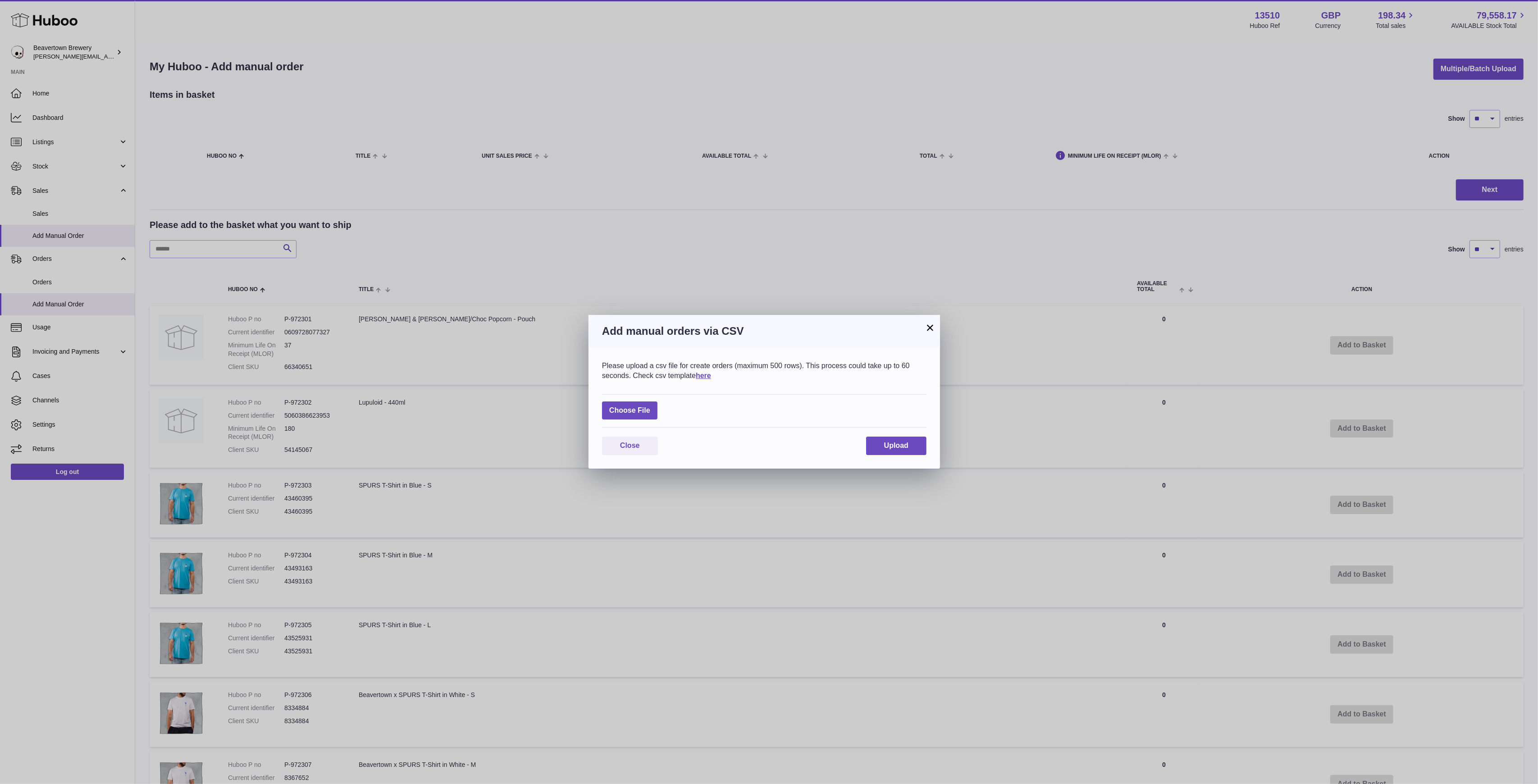
click at [620, 420] on div "Choose File" at bounding box center [764, 411] width 324 height 33
click at [620, 417] on label at bounding box center [630, 411] width 55 height 18
click at [650, 407] on input "file" at bounding box center [650, 406] width 1 height 1
type input "**********"
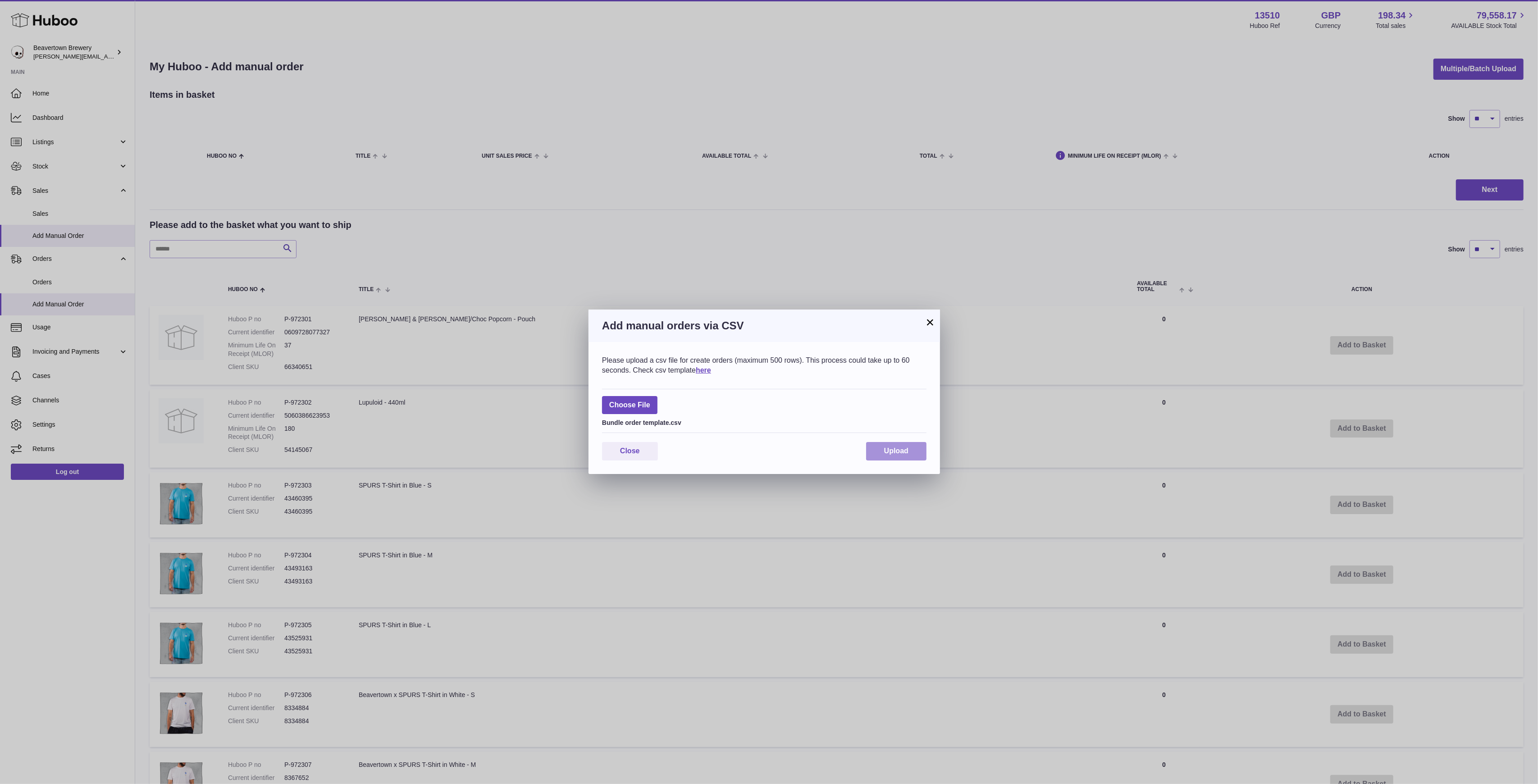
click at [891, 445] on button "Upload" at bounding box center [896, 451] width 60 height 18
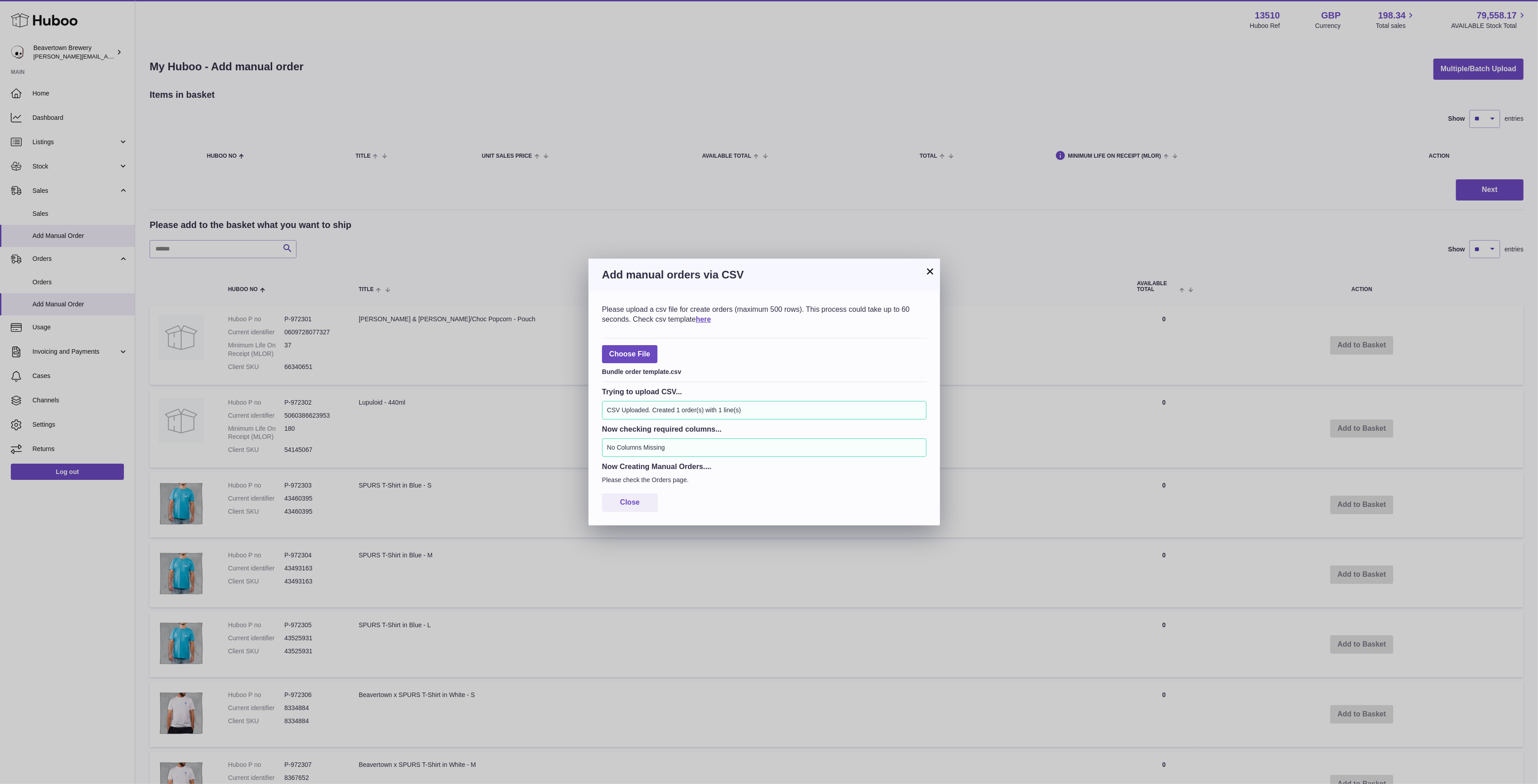
click at [932, 276] on button "×" at bounding box center [929, 271] width 11 height 11
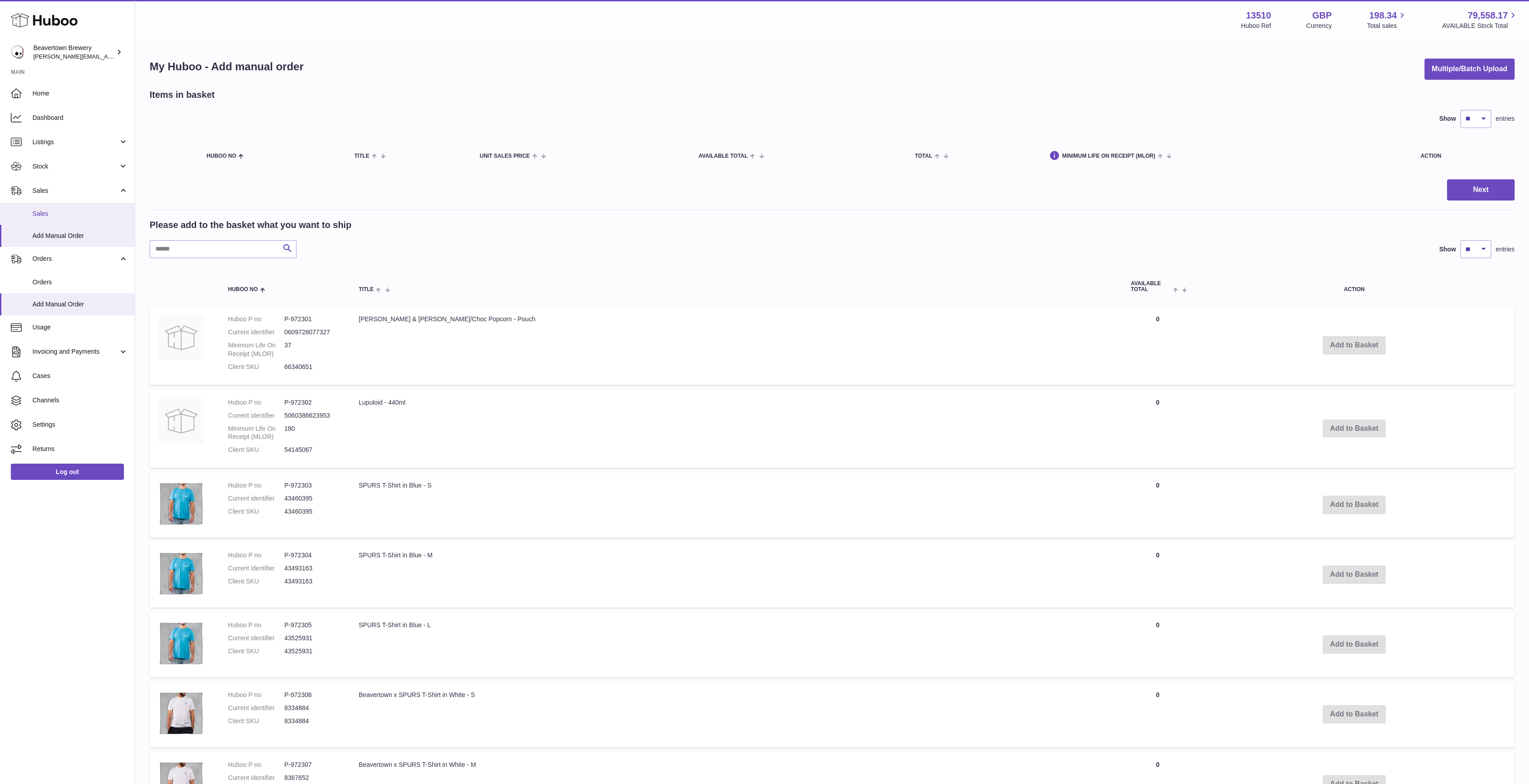
click at [80, 208] on link "Sales" at bounding box center [67, 214] width 134 height 22
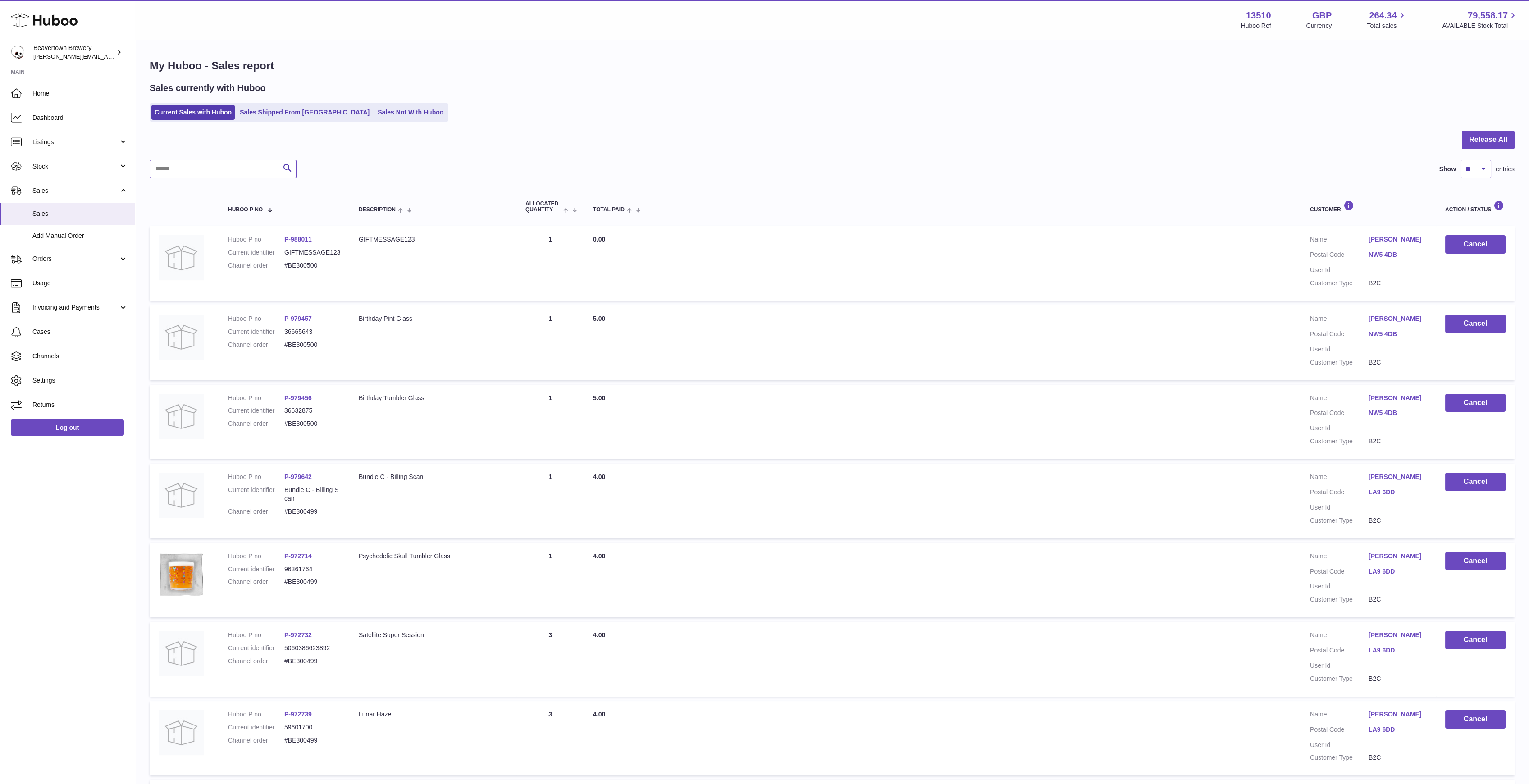
click at [227, 169] on input "text" at bounding box center [223, 169] width 147 height 18
paste input "**********"
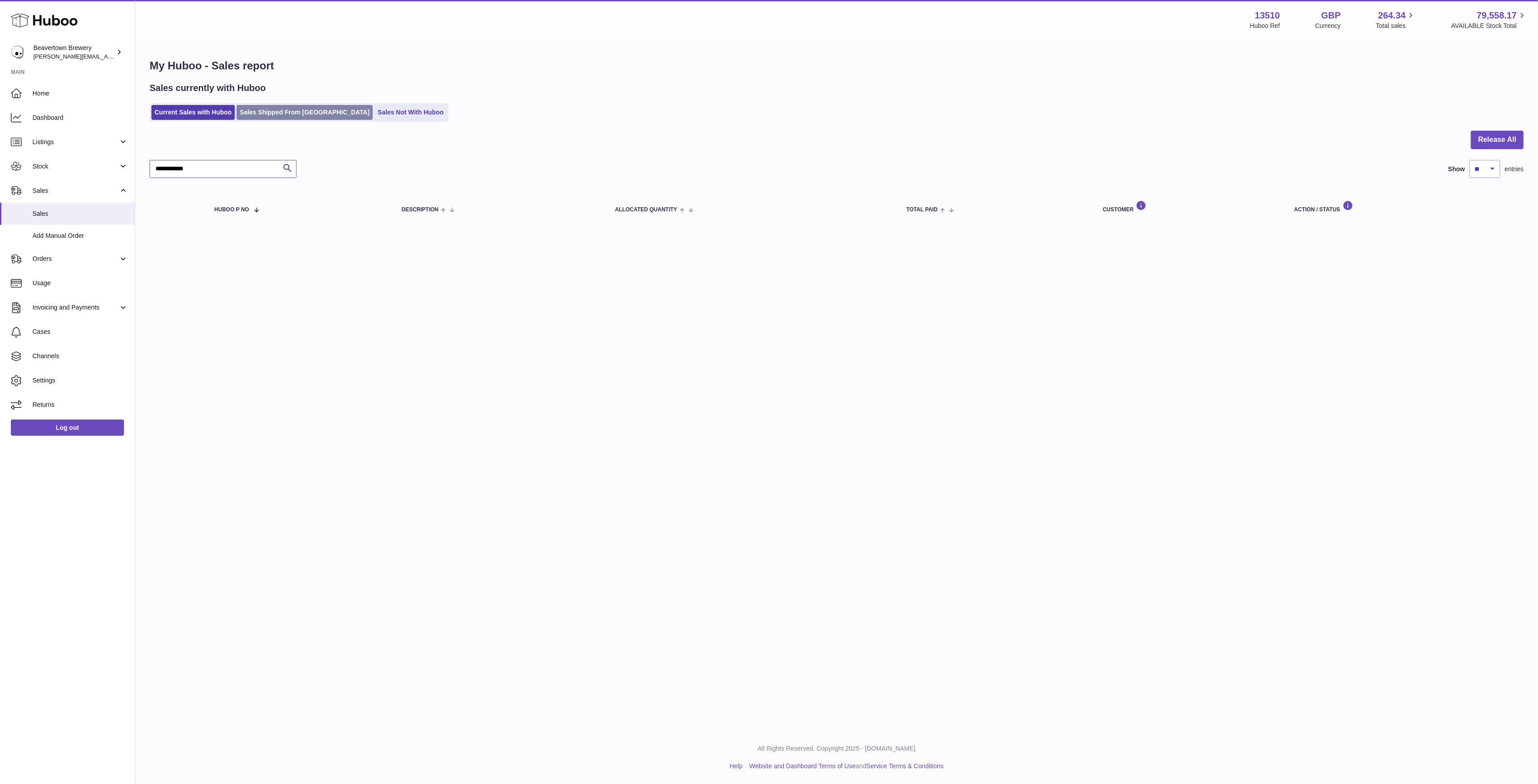
type input "**********"
click at [263, 112] on link "Sales Shipped From [GEOGRAPHIC_DATA]" at bounding box center [304, 113] width 136 height 15
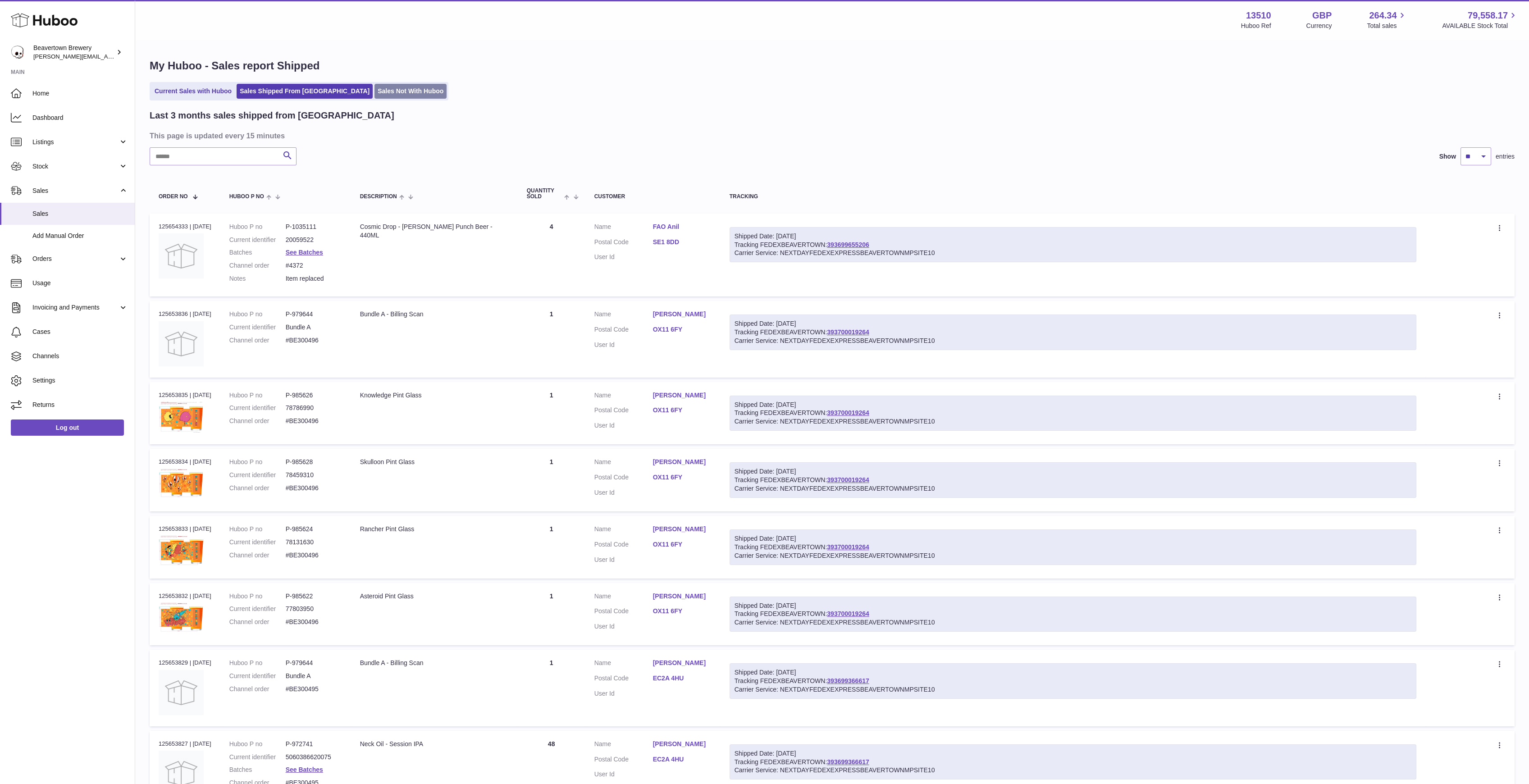
click at [377, 86] on link "Sales Not With Huboo" at bounding box center [410, 91] width 72 height 15
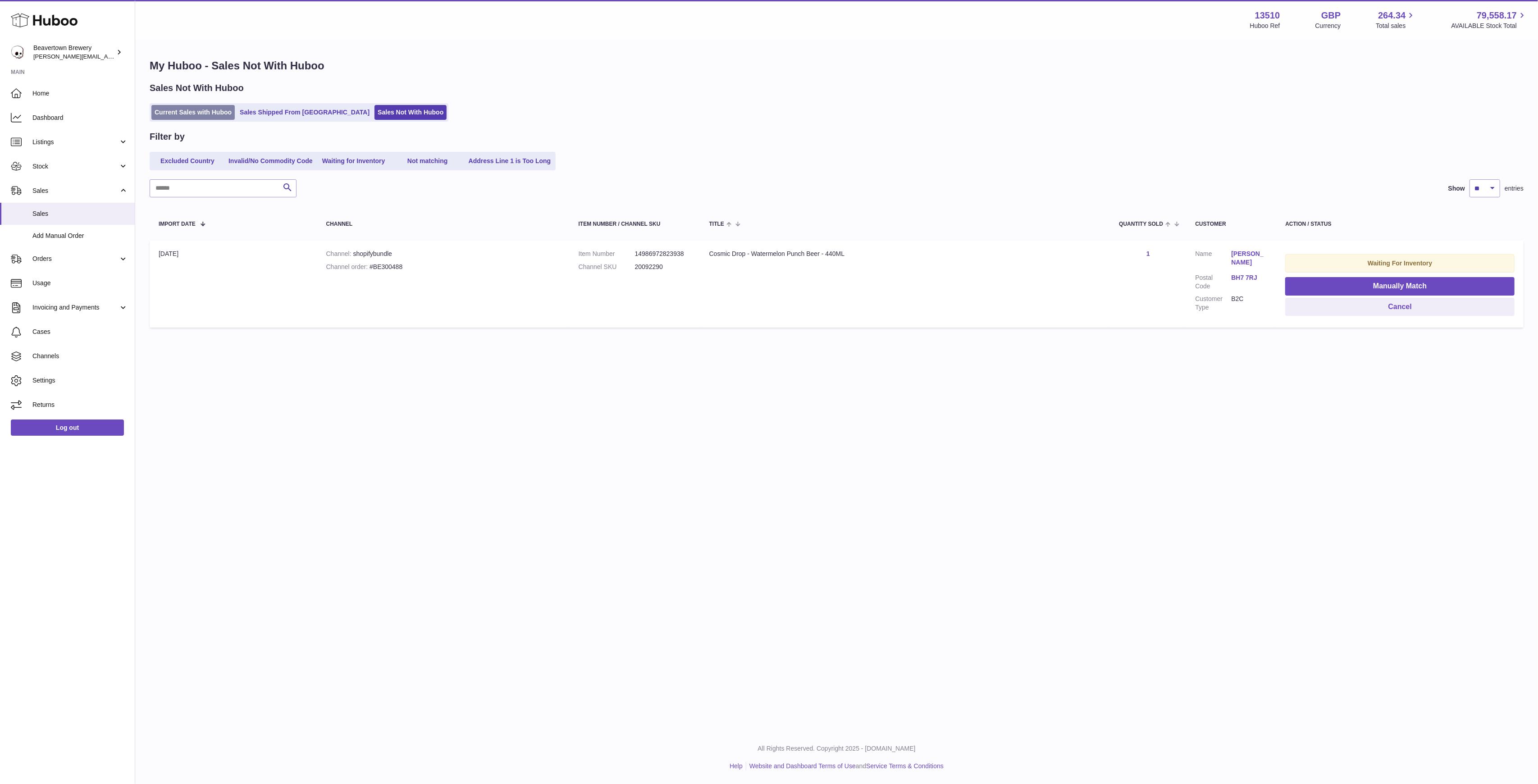
click at [195, 111] on link "Current Sales with Huboo" at bounding box center [193, 113] width 83 height 15
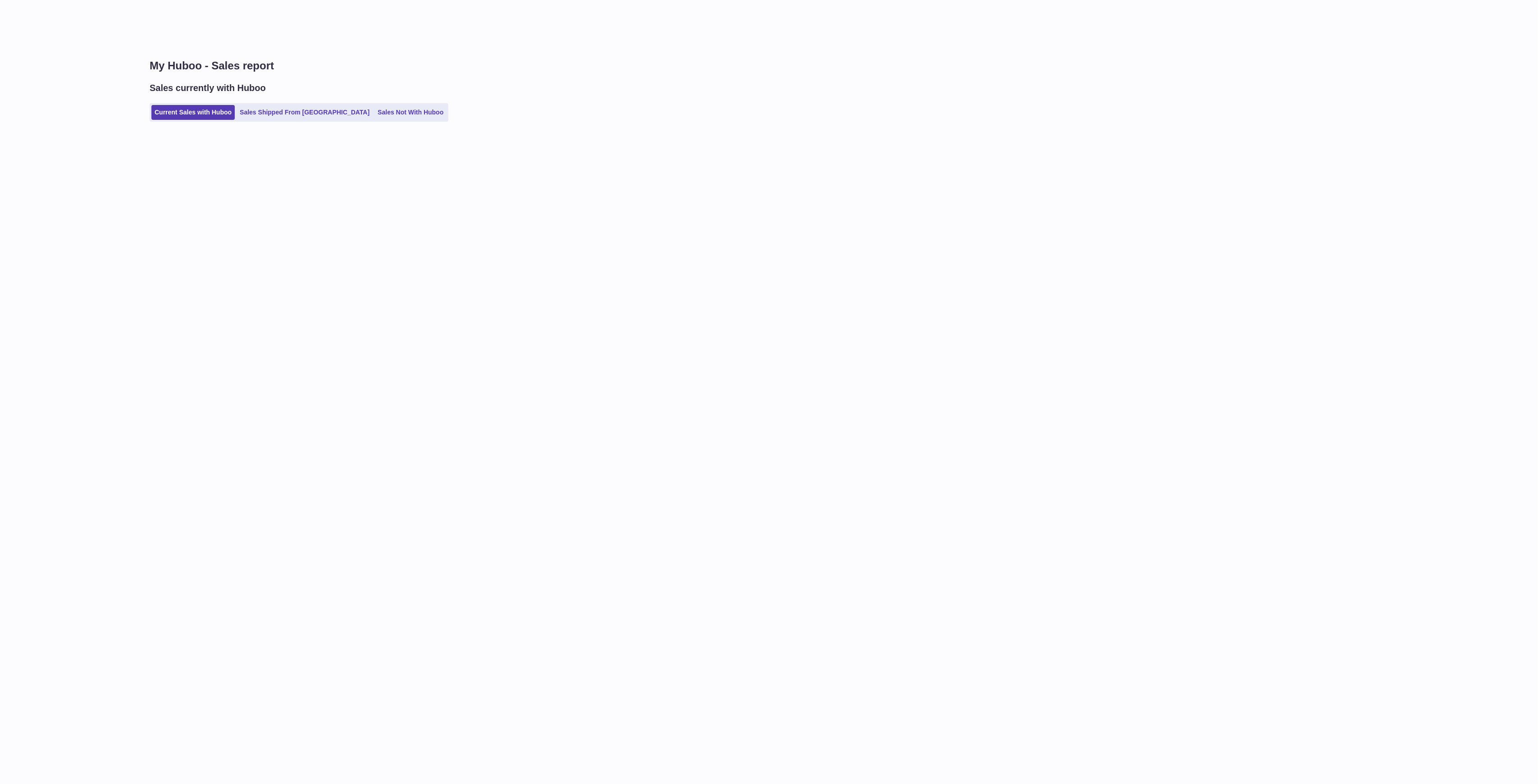
click at [374, 114] on link "Sales Not With Huboo" at bounding box center [410, 113] width 72 height 15
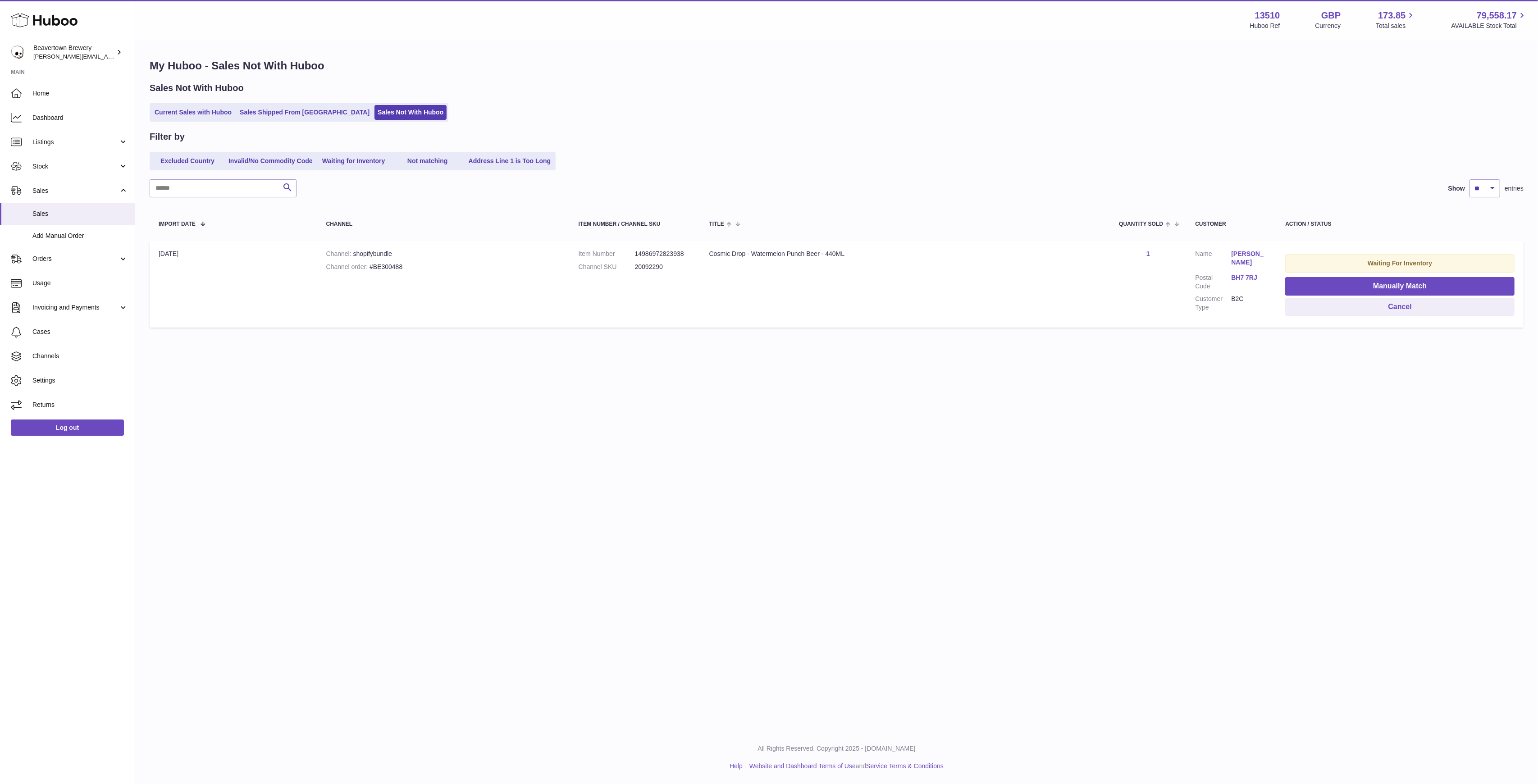
click at [286, 132] on div "Filter by" at bounding box center [836, 136] width 1374 height 13
click at [281, 122] on div "My Huboo - Sales Not With Huboo Sales Not With Huboo Current Sales with Huboo S…" at bounding box center [837, 195] width 1403 height 310
click at [200, 105] on link "Current Sales with Huboo" at bounding box center [193, 113] width 83 height 15
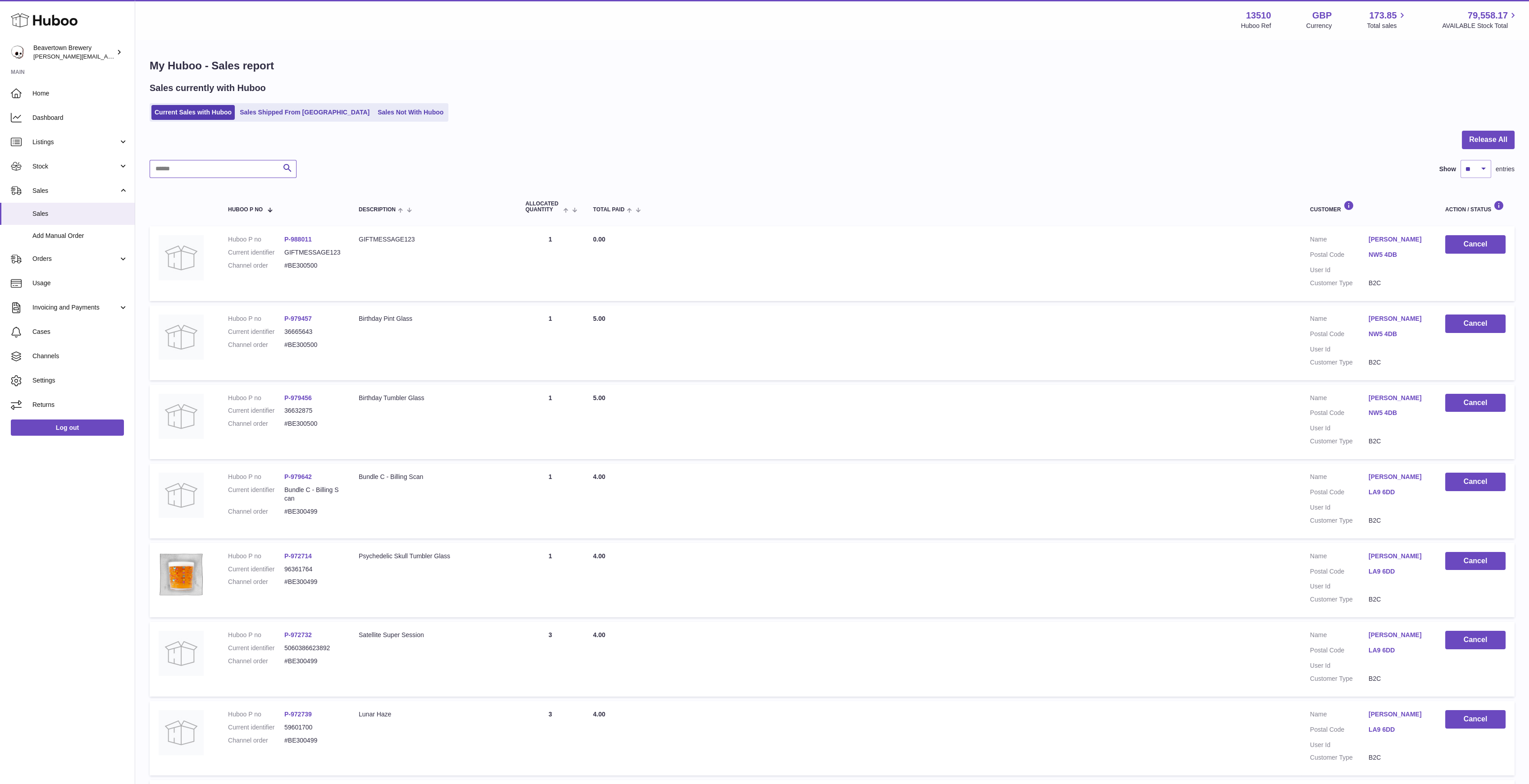
click at [227, 164] on input "text" at bounding box center [223, 169] width 147 height 18
paste input "**********"
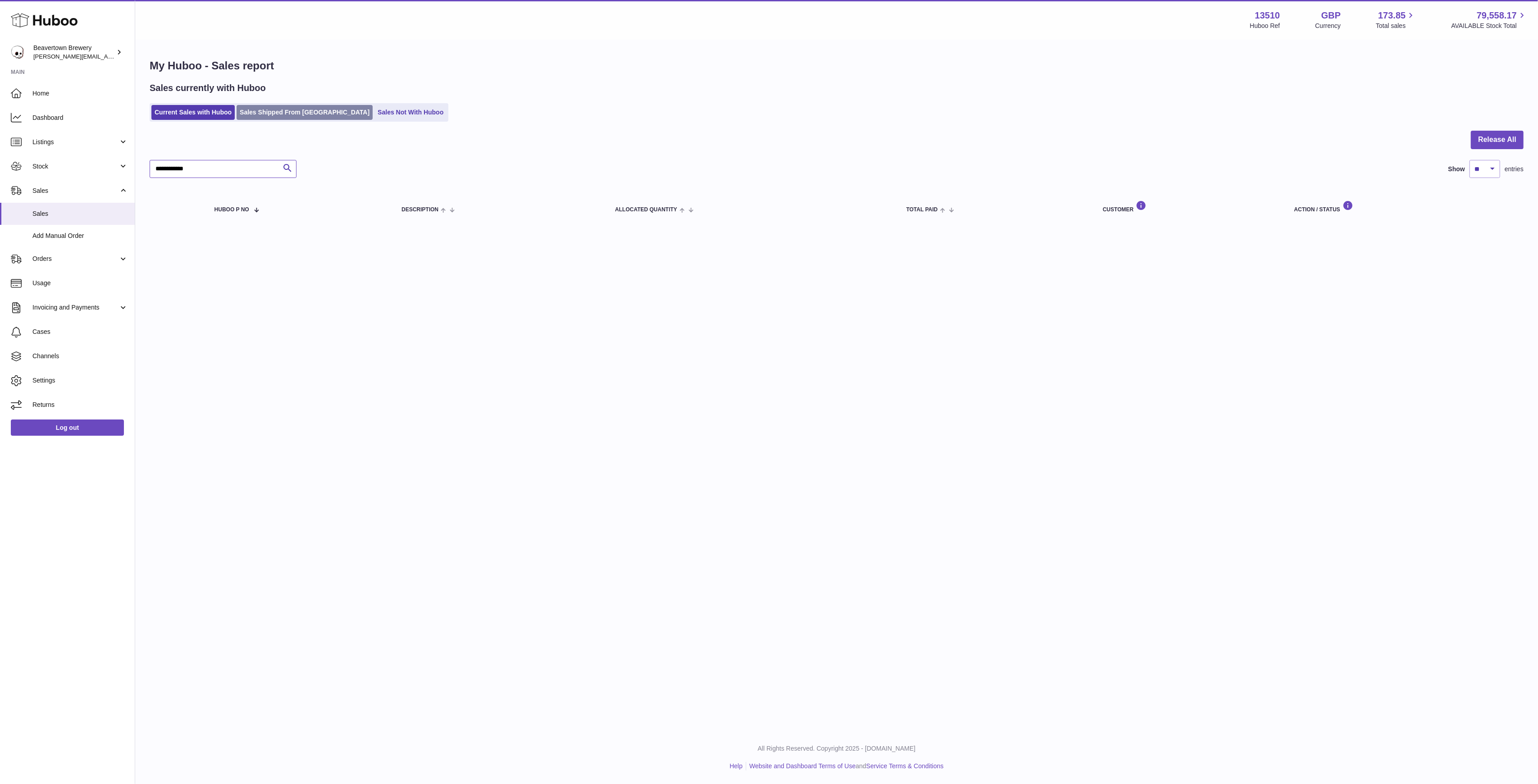
type input "**********"
click at [281, 109] on link "Sales Shipped From [GEOGRAPHIC_DATA]" at bounding box center [304, 113] width 136 height 15
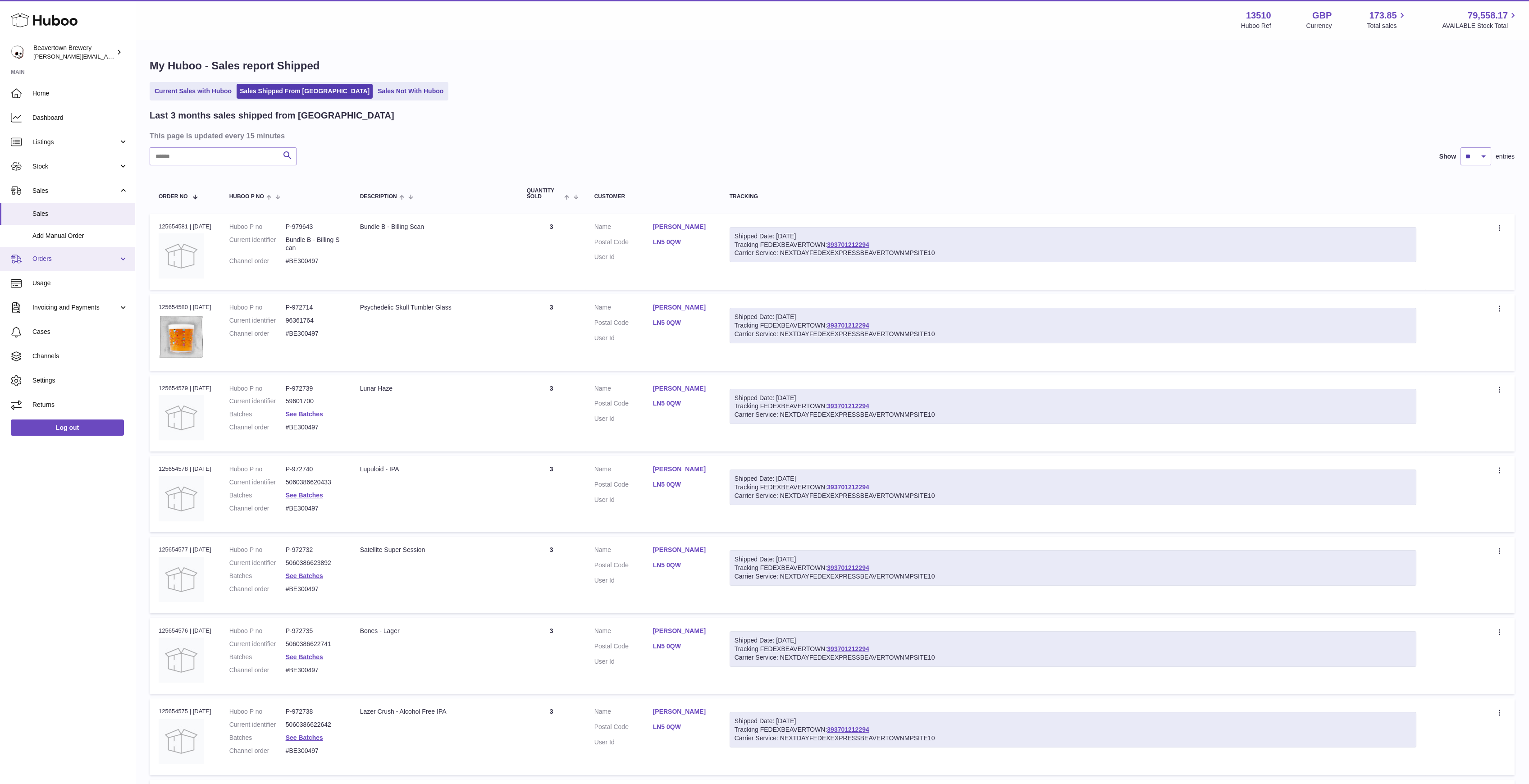
click at [68, 256] on span "Orders" at bounding box center [75, 259] width 86 height 8
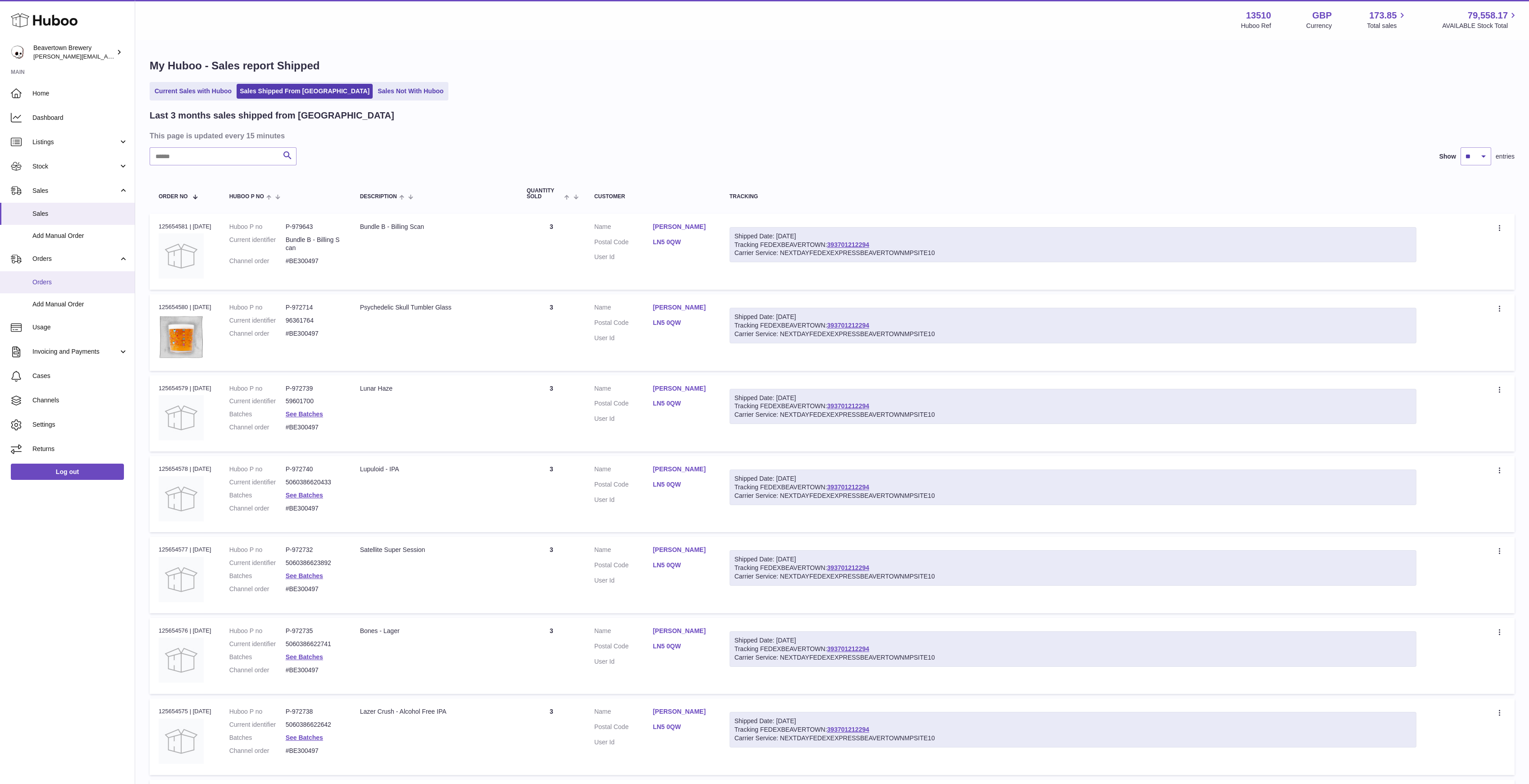
click at [63, 276] on link "Orders" at bounding box center [67, 282] width 134 height 22
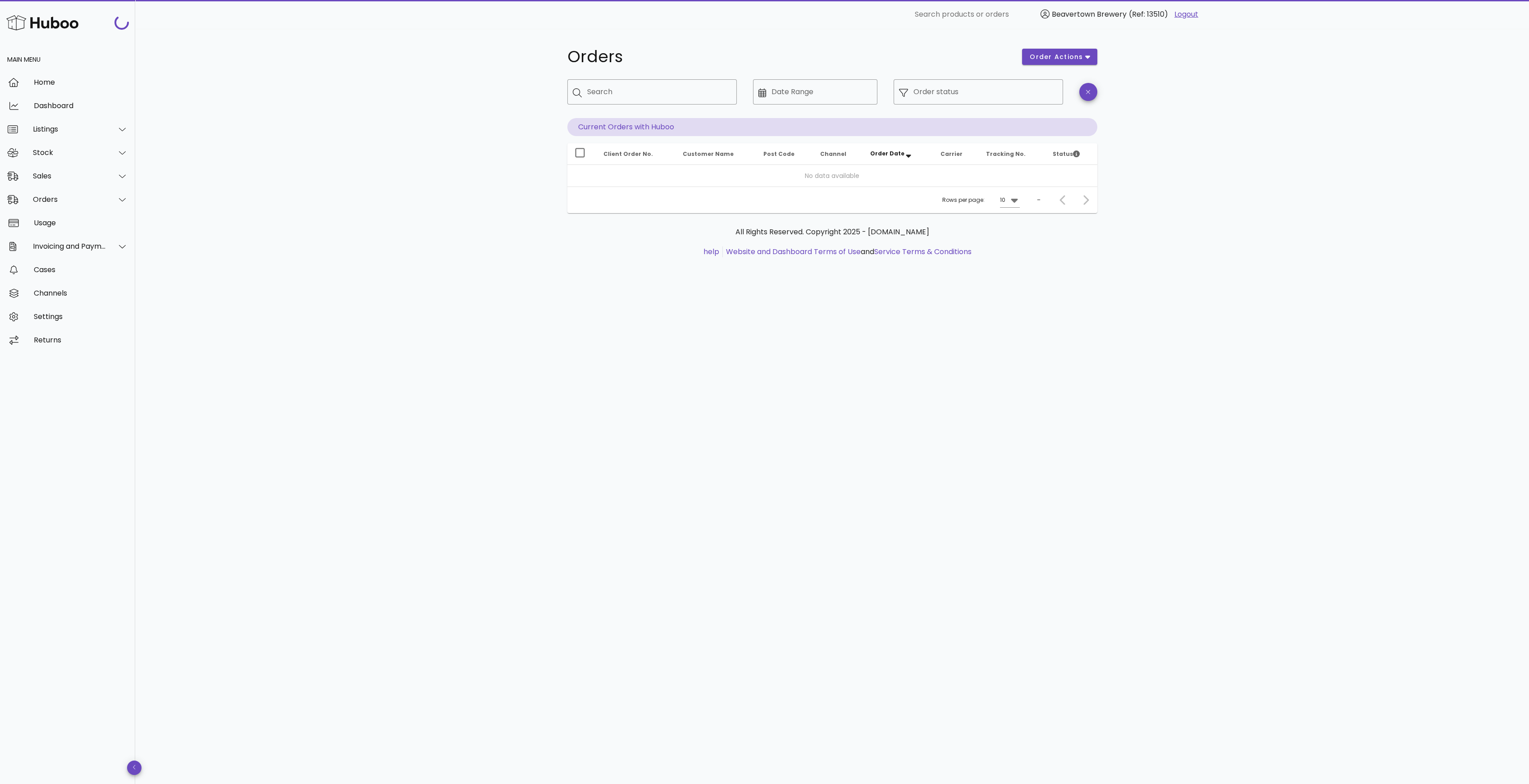
click at [605, 107] on div "​ Search" at bounding box center [651, 99] width 170 height 38
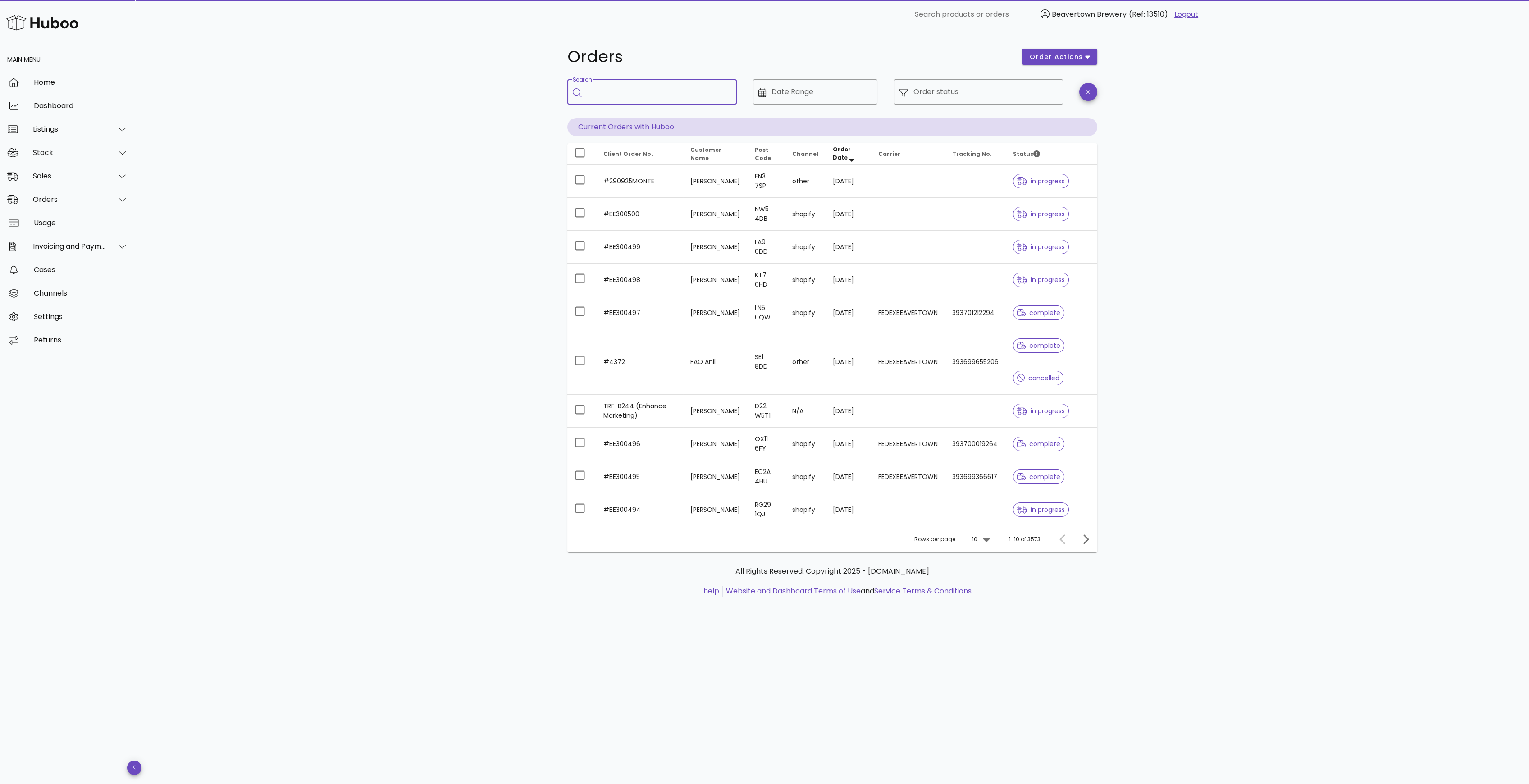
click at [609, 91] on div "Search" at bounding box center [658, 92] width 143 height 25
paste input "**********"
type input "**********"
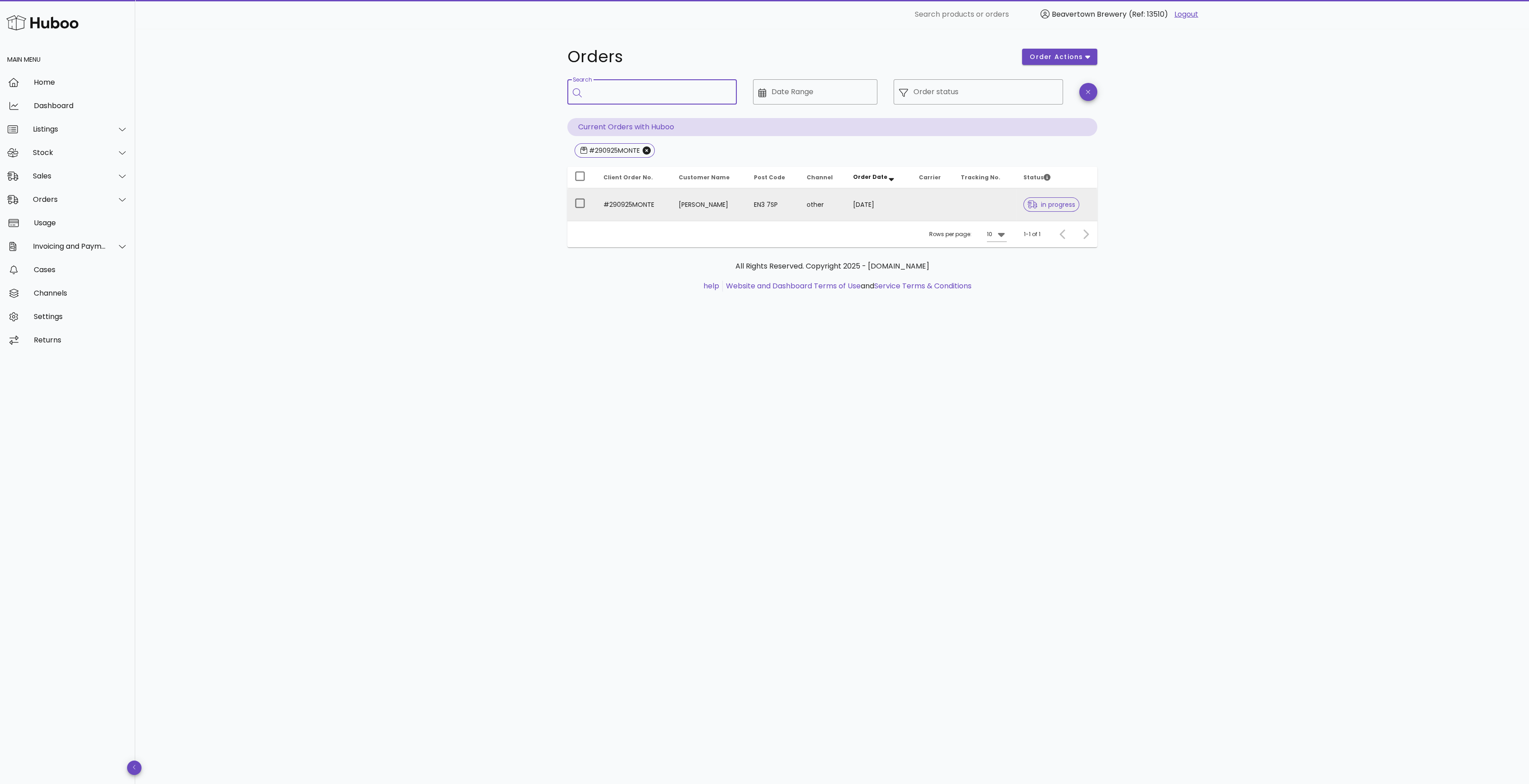
click at [979, 192] on td at bounding box center [985, 205] width 62 height 33
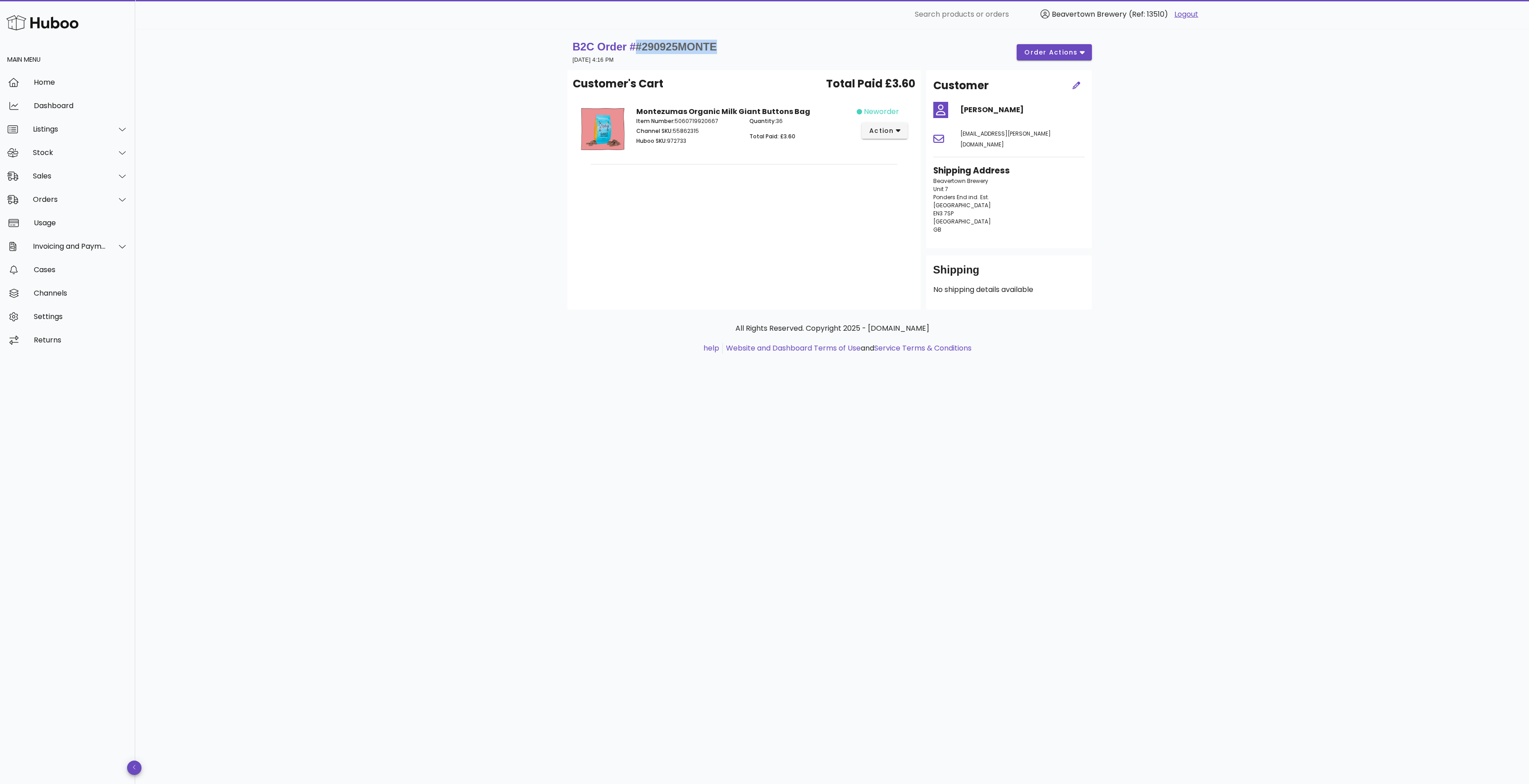
drag, startPoint x: 733, startPoint y: 48, endPoint x: 638, endPoint y: 51, distance: 95.0
click at [638, 51] on div "B2C Order # #290925MONTE 29 September 2025 at 4:16 PM order actions" at bounding box center [833, 52] width 519 height 25
copy span "#290925MONTE"
drag, startPoint x: 815, startPoint y: 111, endPoint x: 634, endPoint y: 110, distance: 181.0
click at [634, 110] on div "Montezumas Organic Milk Giant Buttons Bag Item Number: 5060719920667 Channel SK…" at bounding box center [743, 130] width 225 height 59
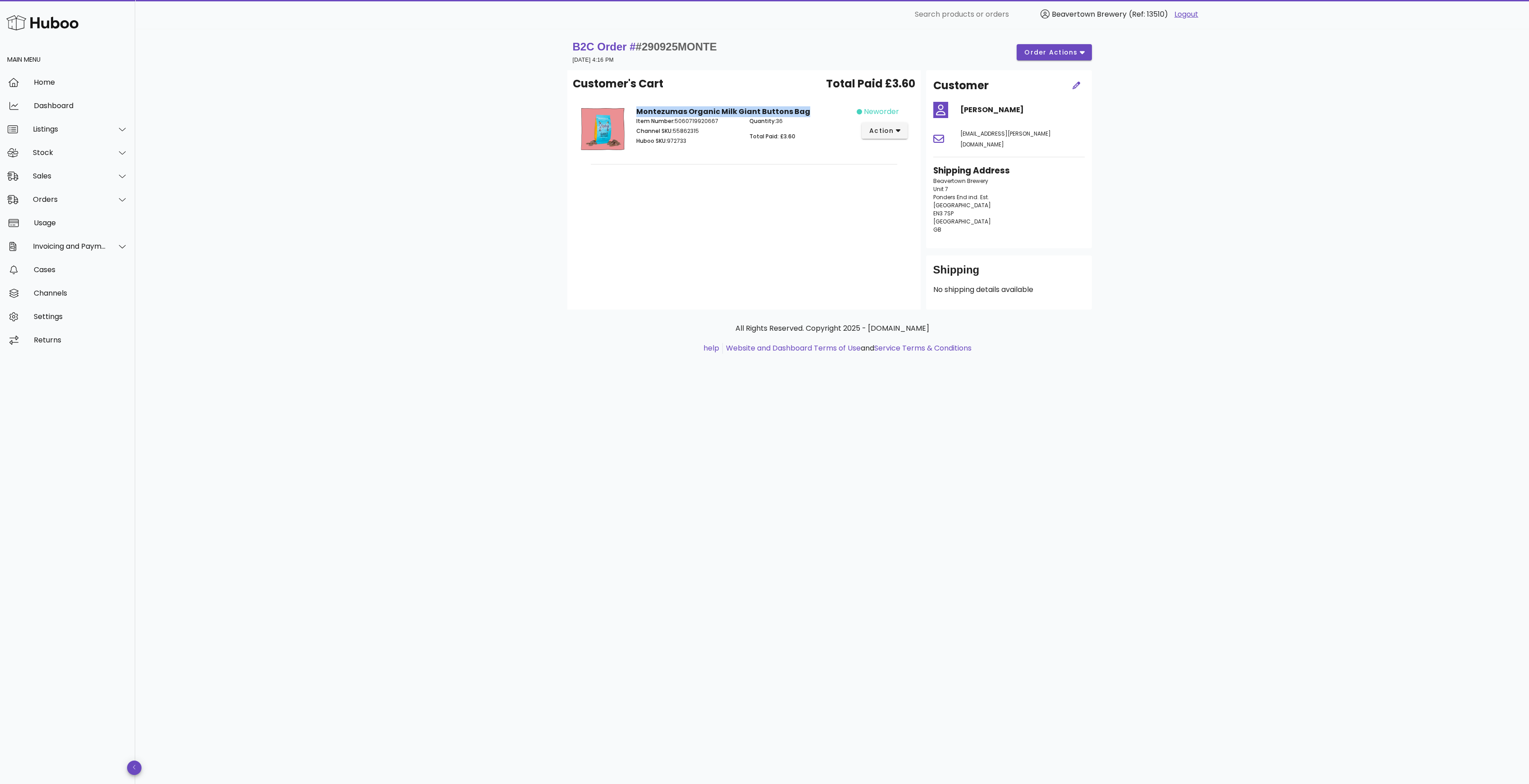
copy strong "Montezumas Organic Milk Giant Buttons Bag"
drag, startPoint x: 721, startPoint y: 47, endPoint x: 638, endPoint y: 49, distance: 83.0
click at [638, 49] on div "B2C Order # #290925MONTE 29 September 2025 at 4:16 PM order actions" at bounding box center [833, 52] width 519 height 25
copy span "#290925MONTE"
click at [64, 175] on div "Sales" at bounding box center [69, 176] width 73 height 8
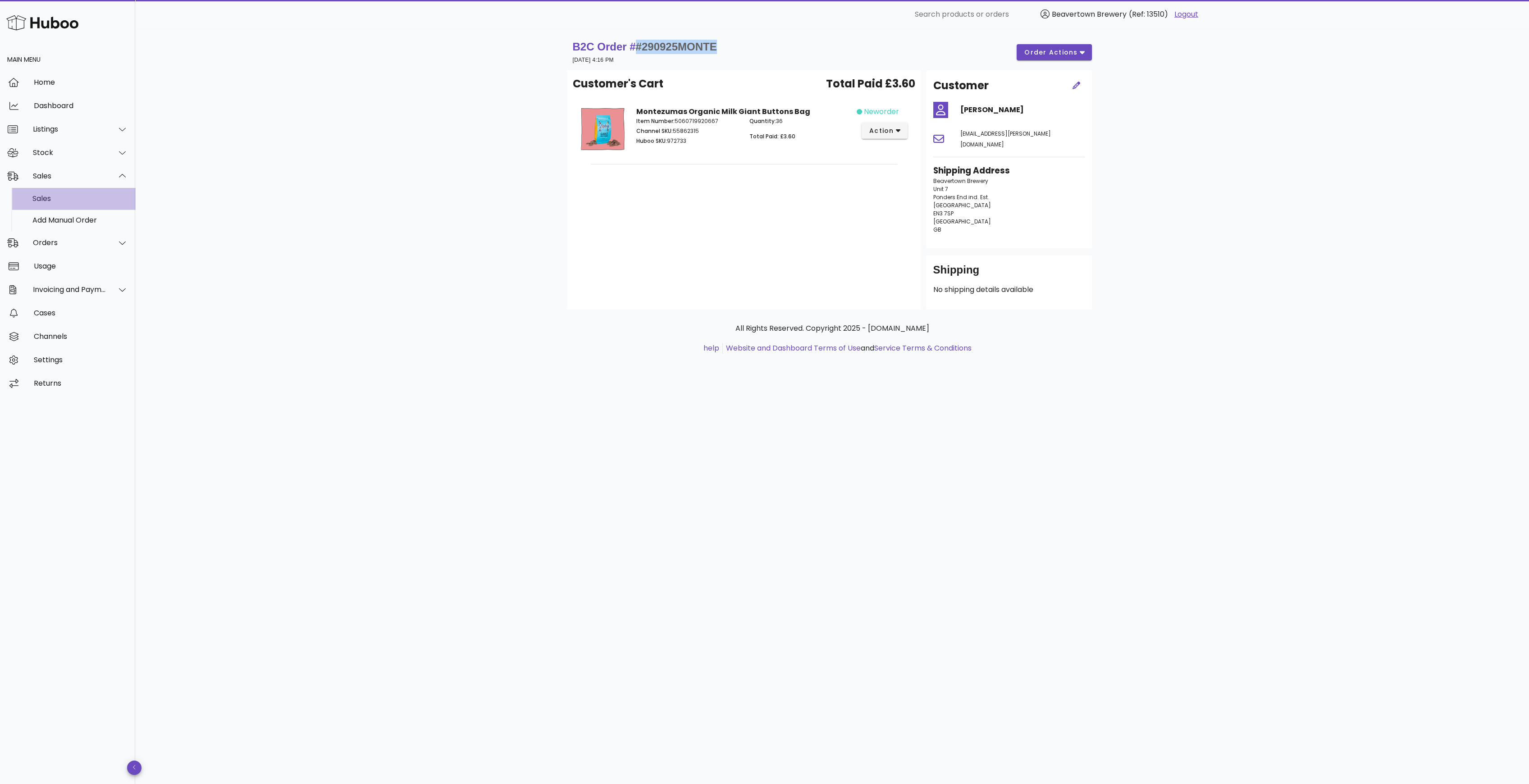
click at [68, 192] on div "Sales" at bounding box center [80, 198] width 95 height 19
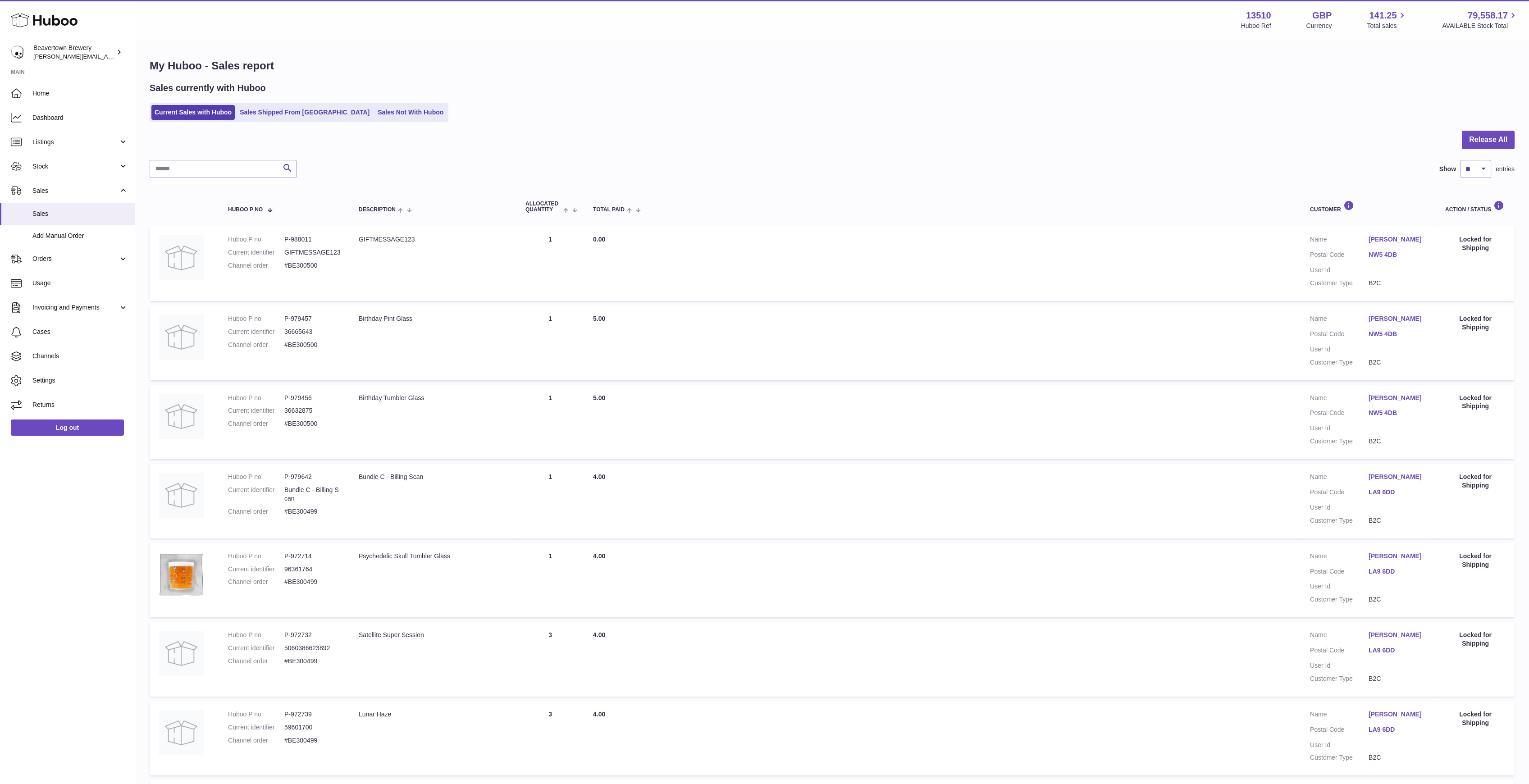
click at [311, 102] on div "Sales currently with Huboo Current Sales with Huboo Sales Shipped From [GEOGRAP…" at bounding box center [832, 101] width 1364 height 39
click at [377, 110] on link "Sales Not With Huboo" at bounding box center [410, 113] width 72 height 15
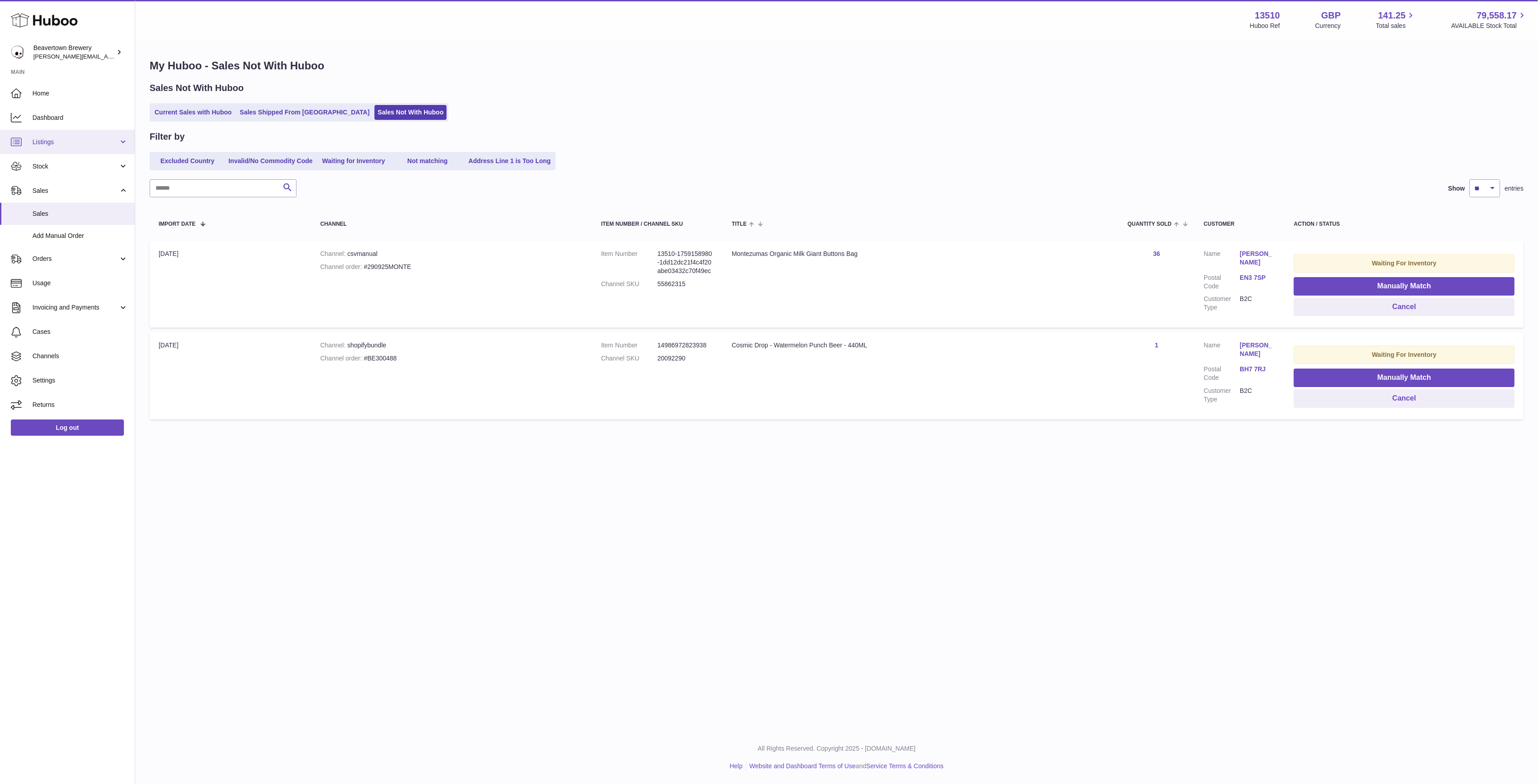
click at [54, 149] on link "Listings" at bounding box center [67, 141] width 134 height 24
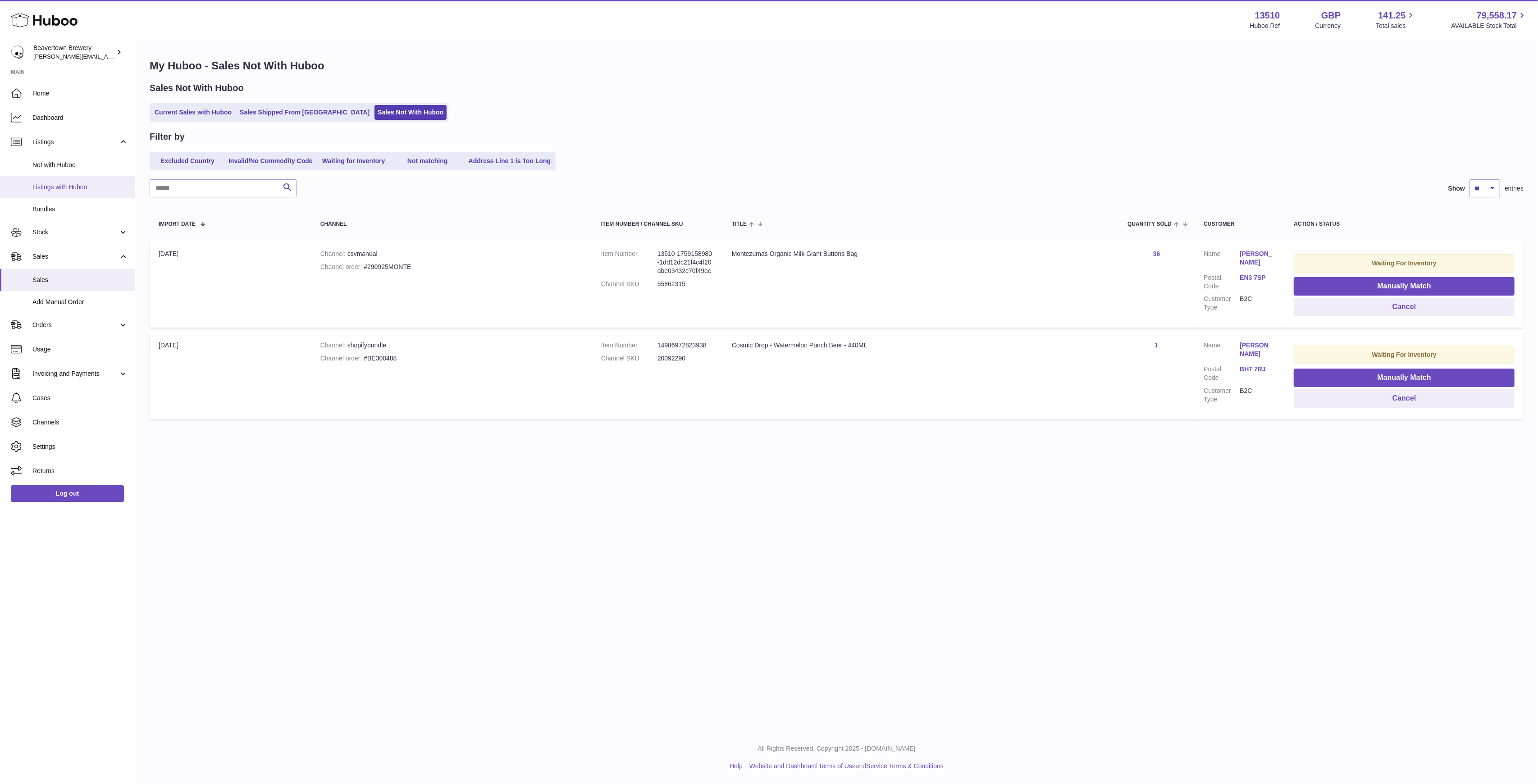
click at [55, 190] on span "Listings with Huboo" at bounding box center [80, 187] width 95 height 8
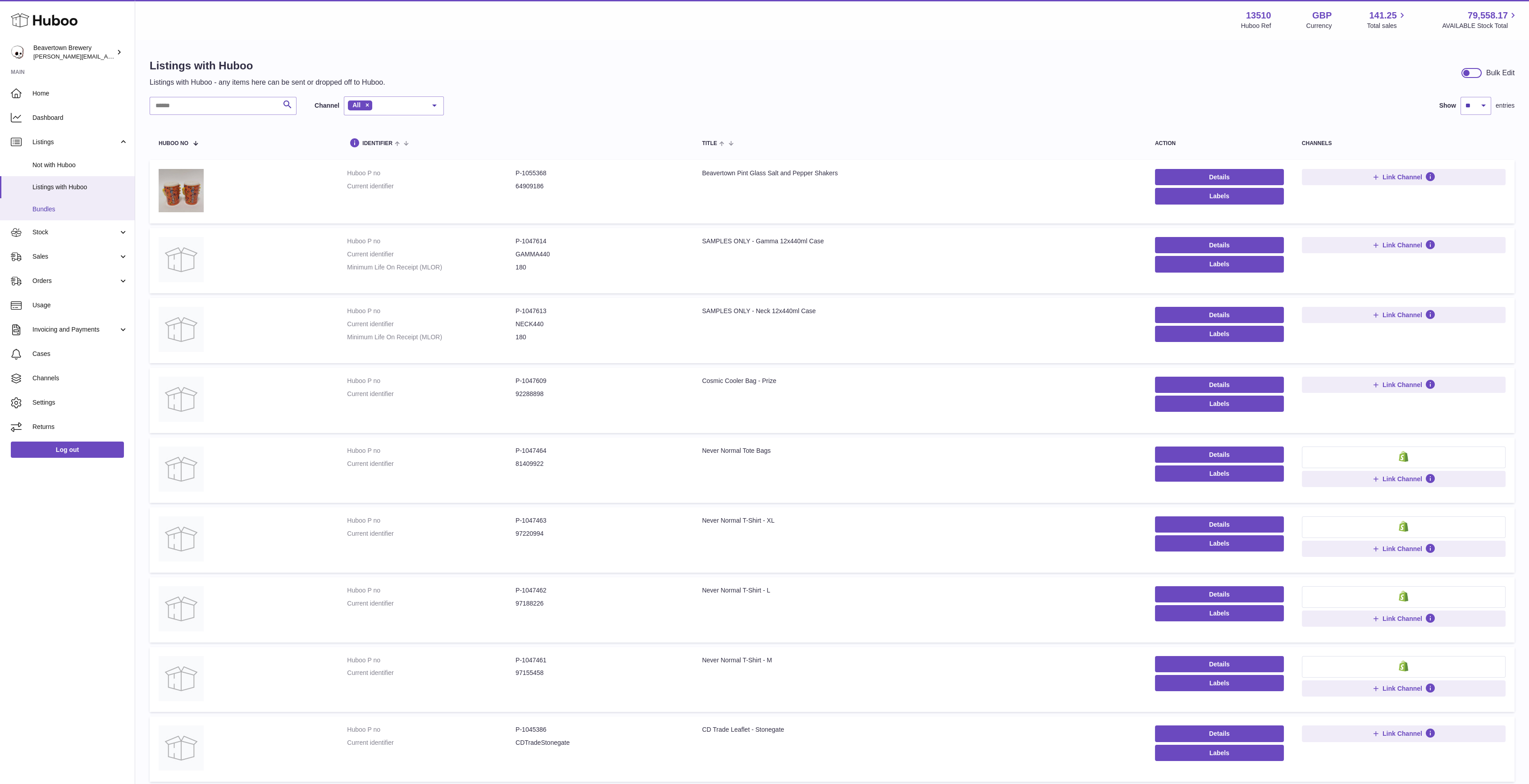
click at [59, 215] on link "Bundles" at bounding box center [67, 209] width 134 height 22
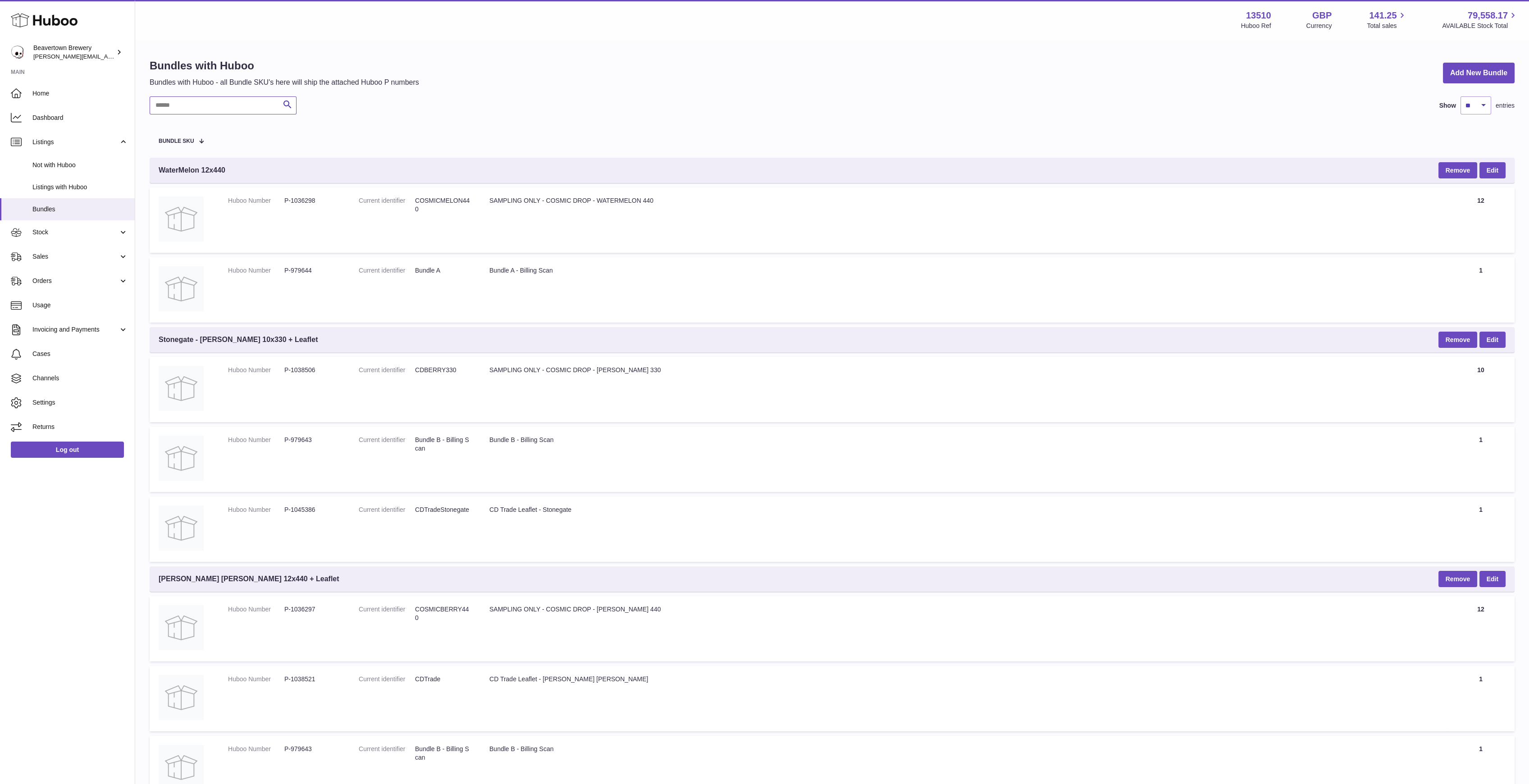
click at [213, 107] on input "text" at bounding box center [223, 105] width 147 height 18
paste input "********"
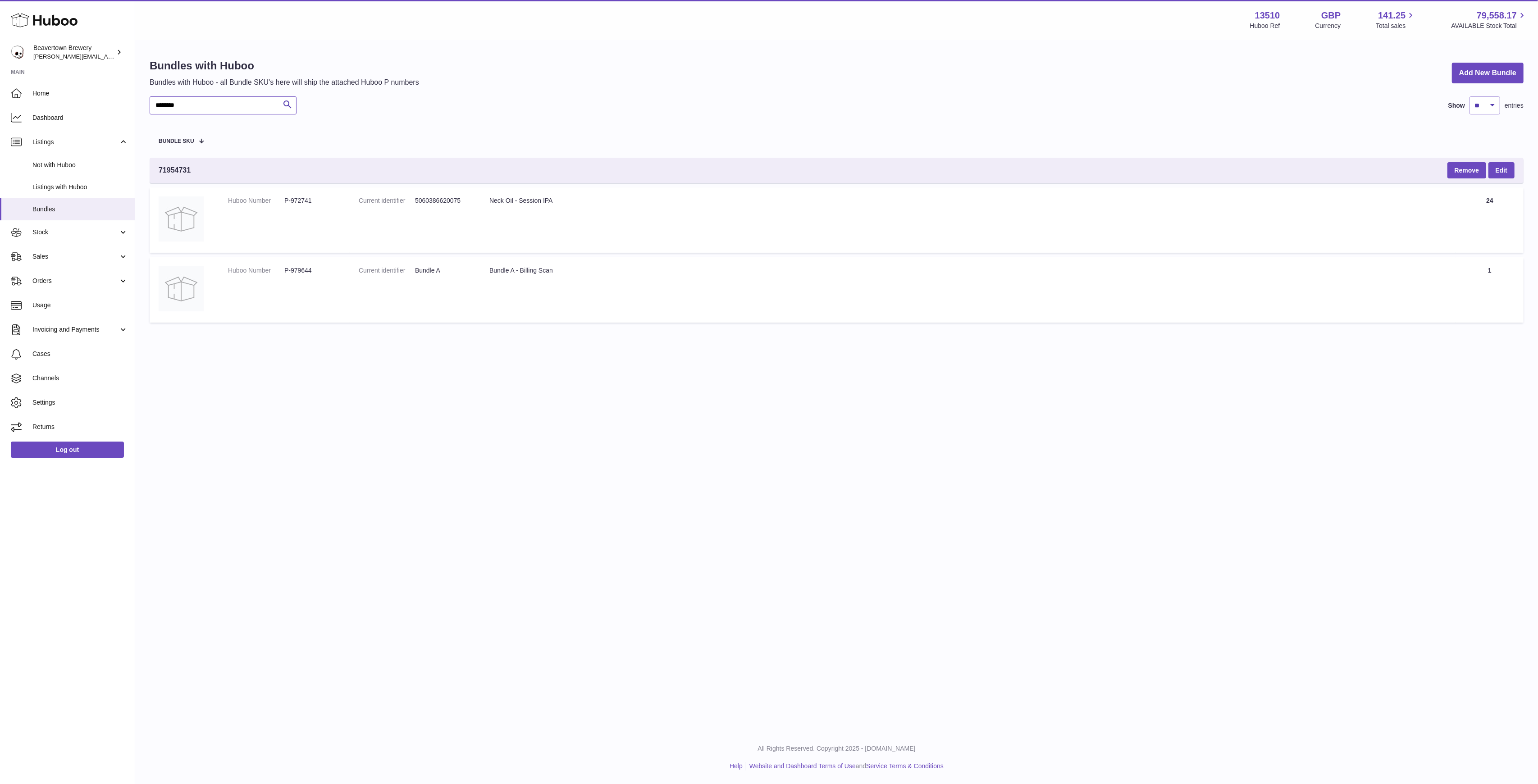
type input "********"
click at [1256, 10] on strong "13510" at bounding box center [1267, 15] width 25 height 13
copy strong "13510"
click at [185, 169] on span "71954731" at bounding box center [175, 170] width 32 height 10
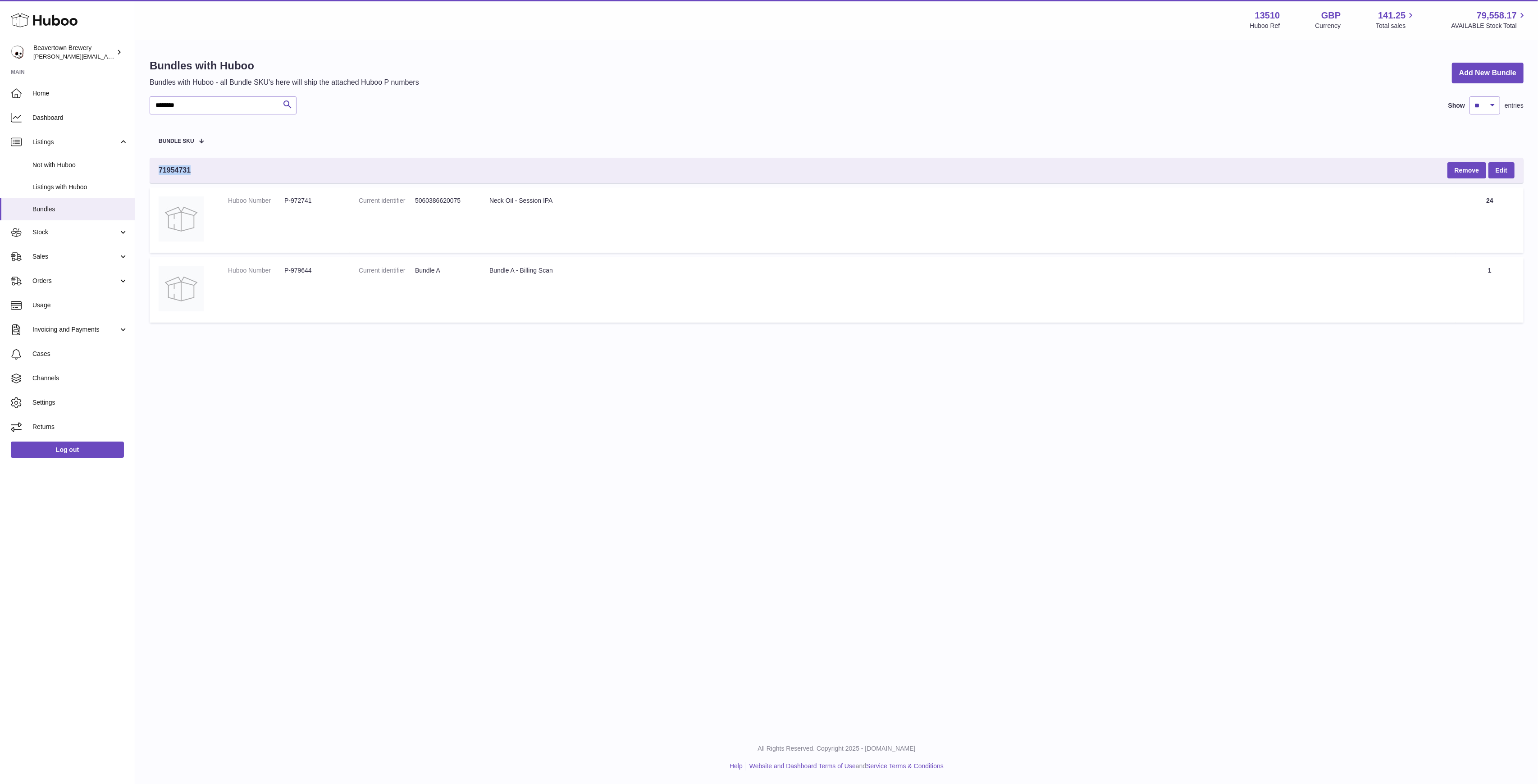
click at [185, 169] on span "71954731" at bounding box center [175, 170] width 32 height 10
copy span "71954731"
